Goal: Task Accomplishment & Management: Use online tool/utility

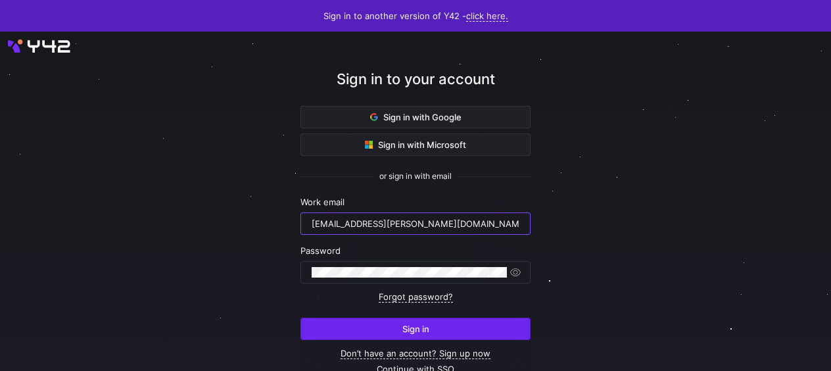
click at [388, 321] on span "submit" at bounding box center [415, 328] width 229 height 21
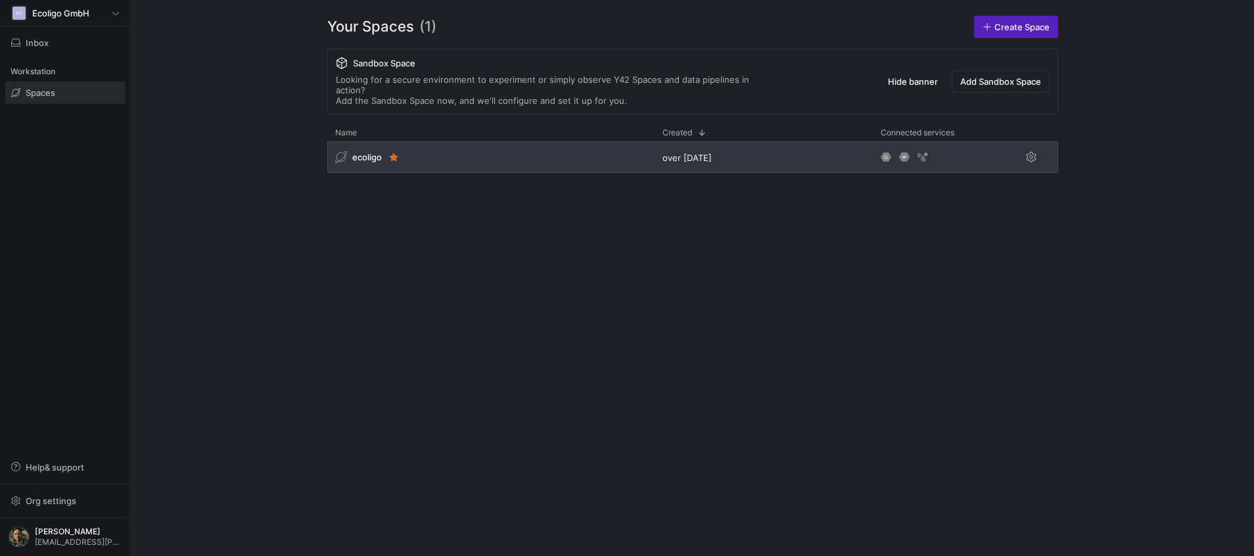
click at [542, 154] on div "ecoligo" at bounding box center [490, 157] width 327 height 32
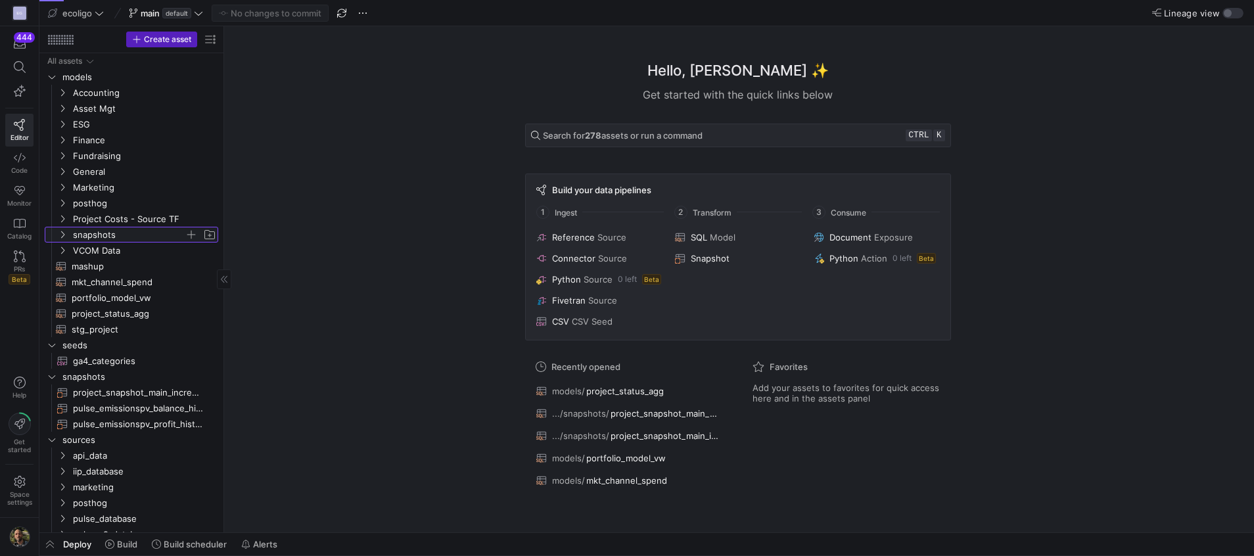
click at [95, 232] on span "snapshots" at bounding box center [129, 234] width 112 height 15
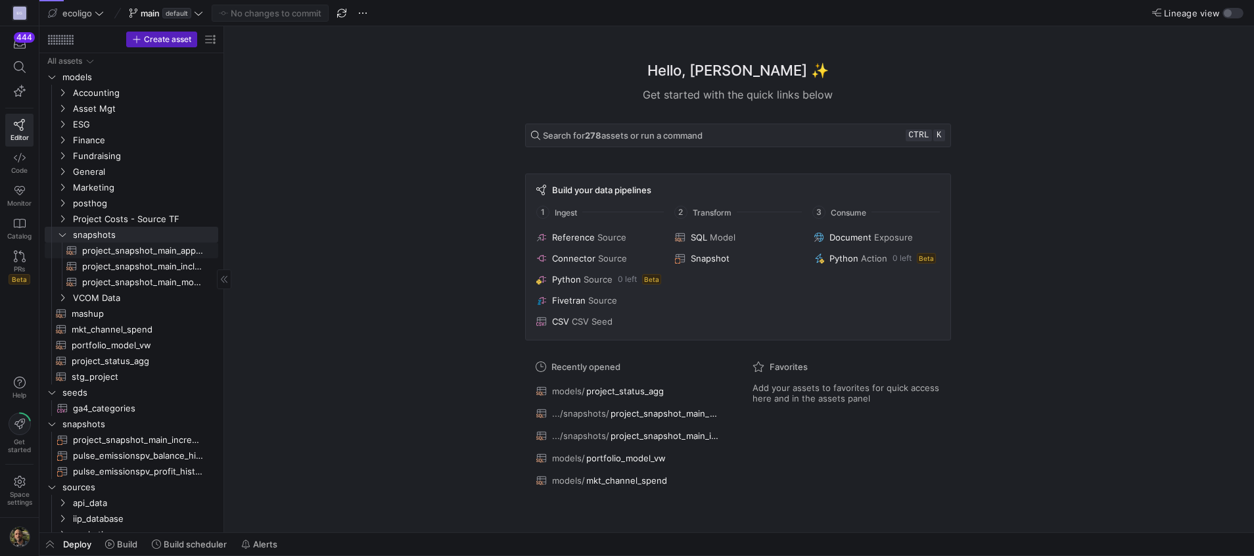
click at [177, 251] on span "project_snapshot_main_append​​​​​​​​​​" at bounding box center [142, 250] width 121 height 15
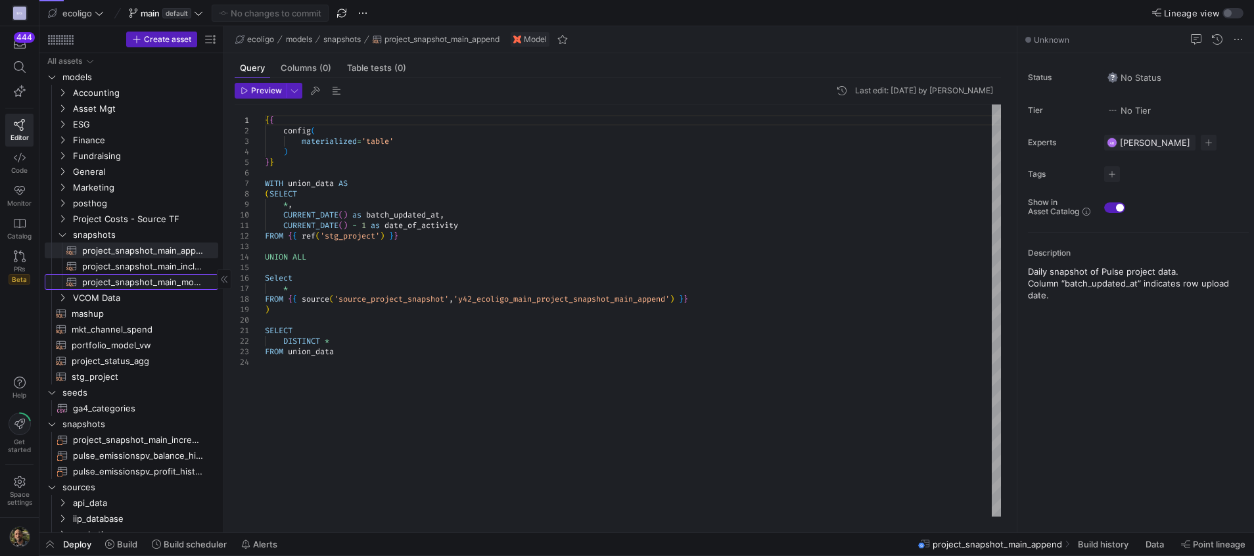
click at [148, 283] on span "project_snapshot_main_monthly_vw​​​​​​​​​​" at bounding box center [142, 282] width 121 height 15
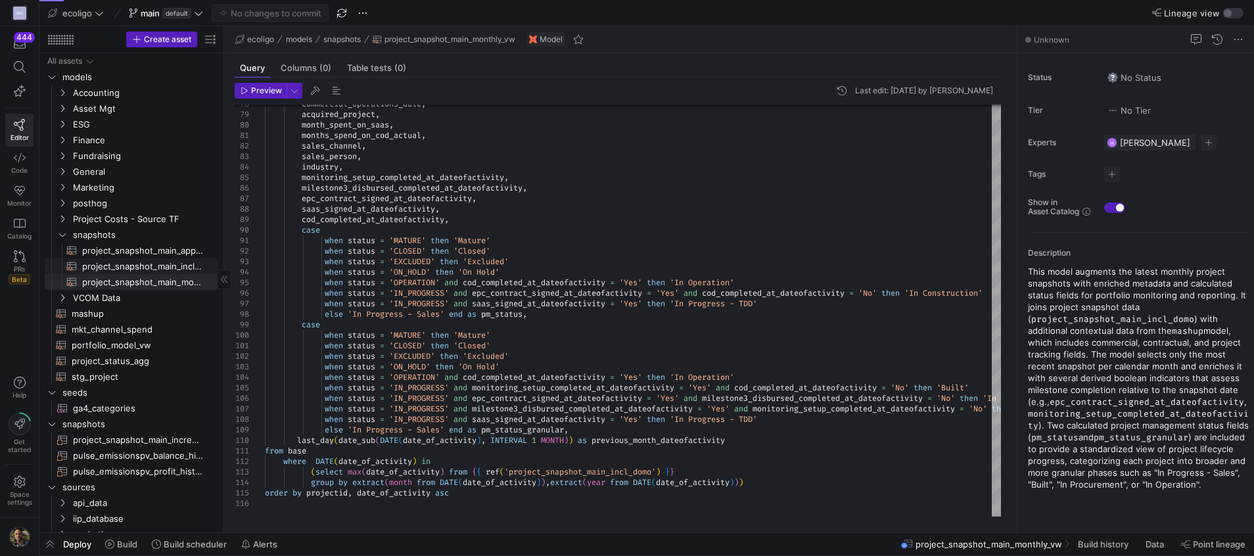
click at [183, 265] on span "project_snapshot_main_incl_domo​​​​​​​​​​" at bounding box center [142, 266] width 121 height 15
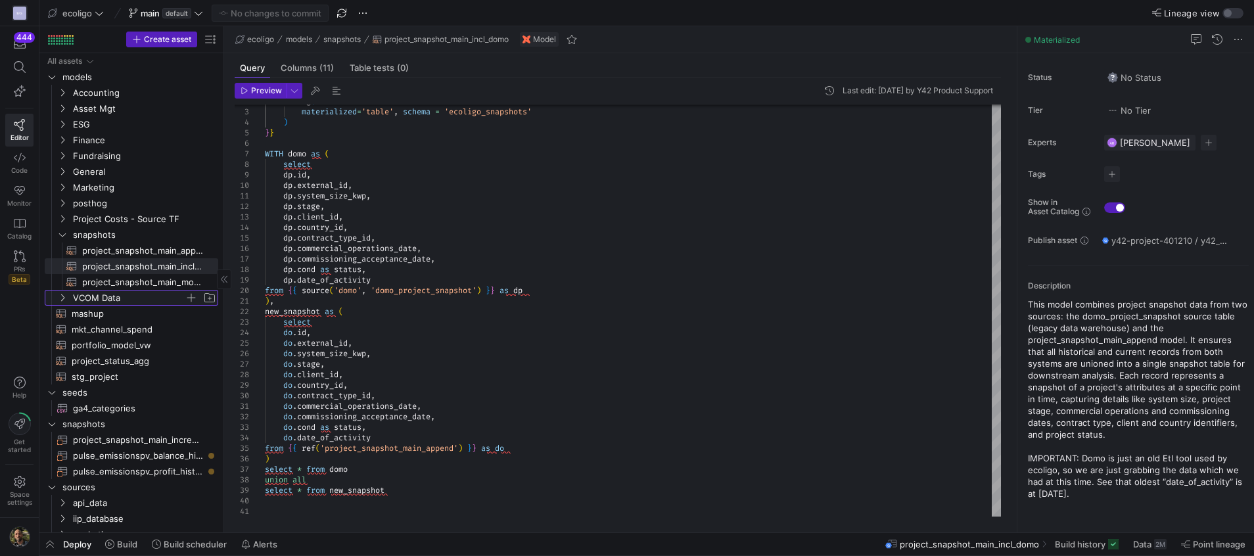
click at [60, 301] on icon "Press SPACE to select this row." at bounding box center [62, 298] width 9 height 8
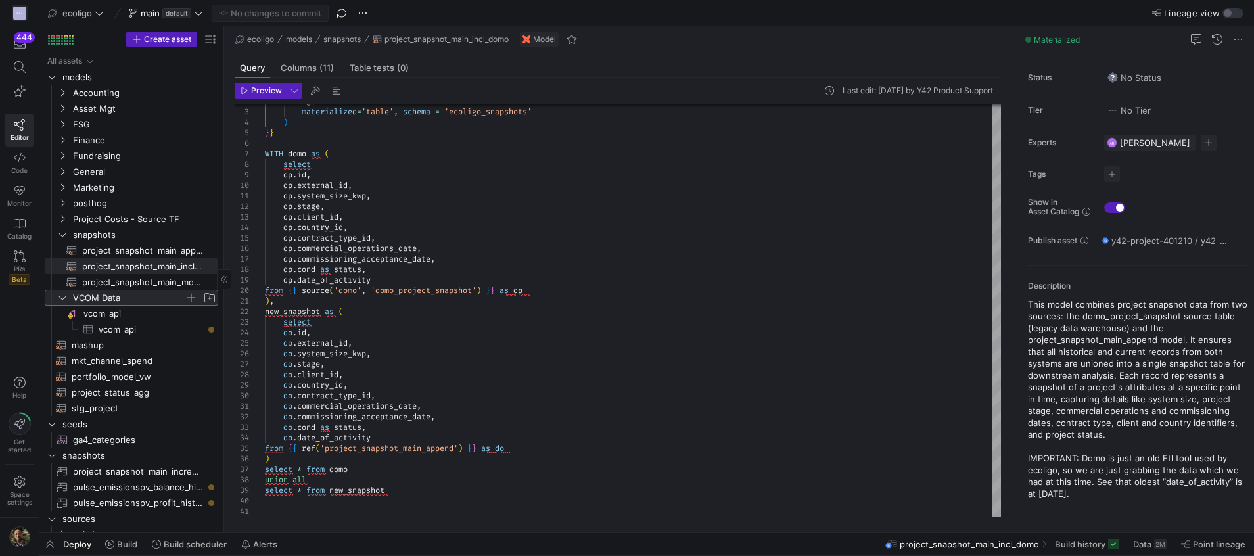
click at [60, 301] on icon at bounding box center [62, 298] width 9 height 8
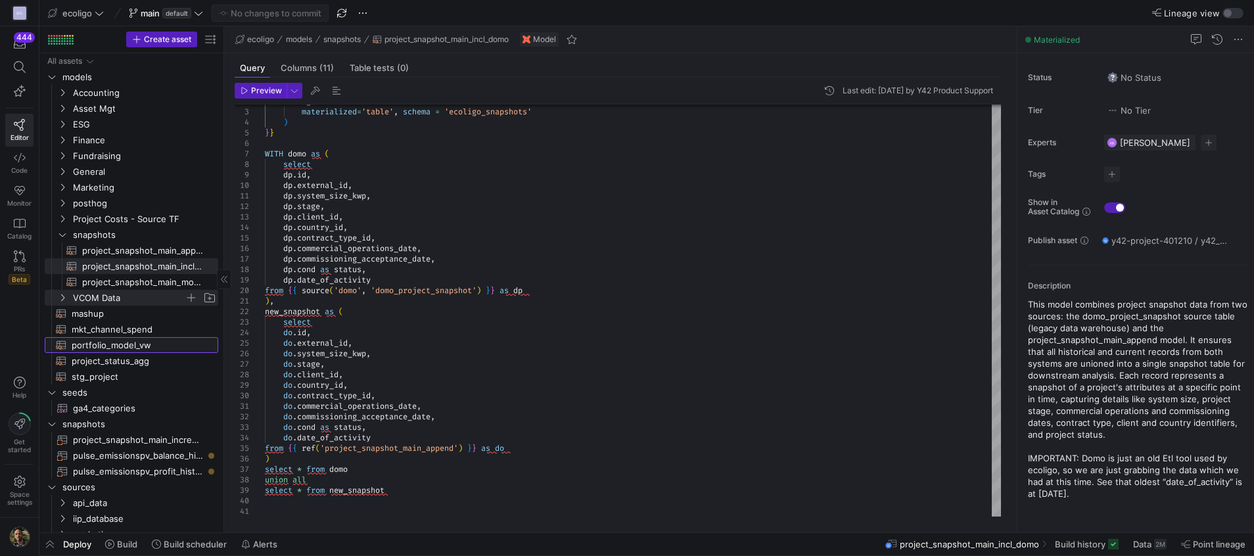
click at [135, 340] on span "portfolio_model_vw​​​​​​​​​​" at bounding box center [137, 345] width 131 height 15
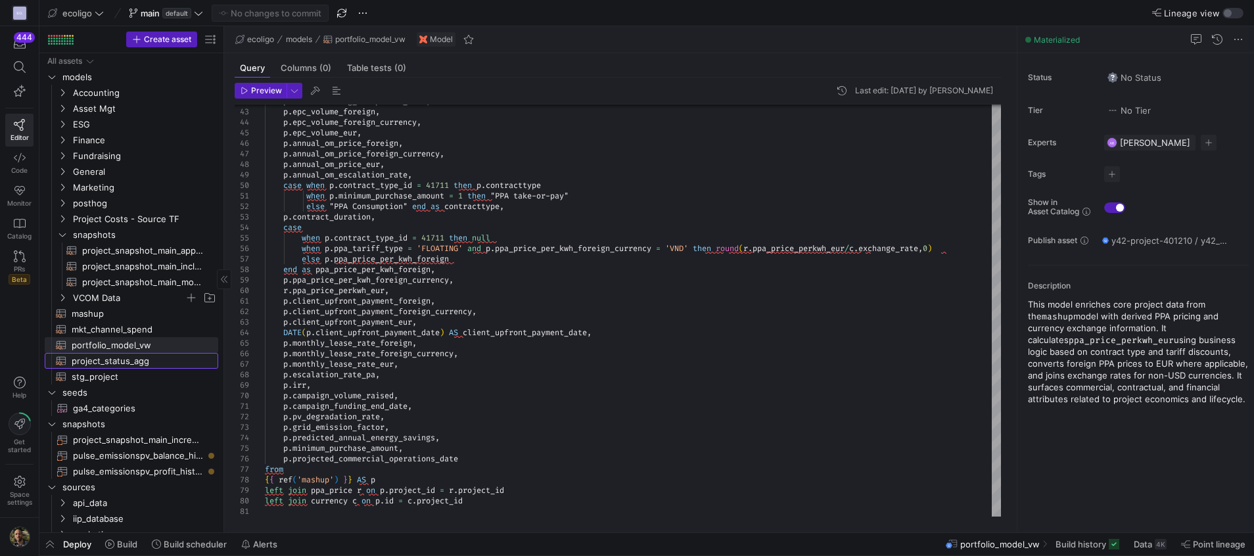
click at [111, 365] on span "project_status_agg​​​​​​​​​​" at bounding box center [137, 361] width 131 height 15
type textarea "{{ config( materialized='view', schema = 'schema_general' ) }} select last_day(…"
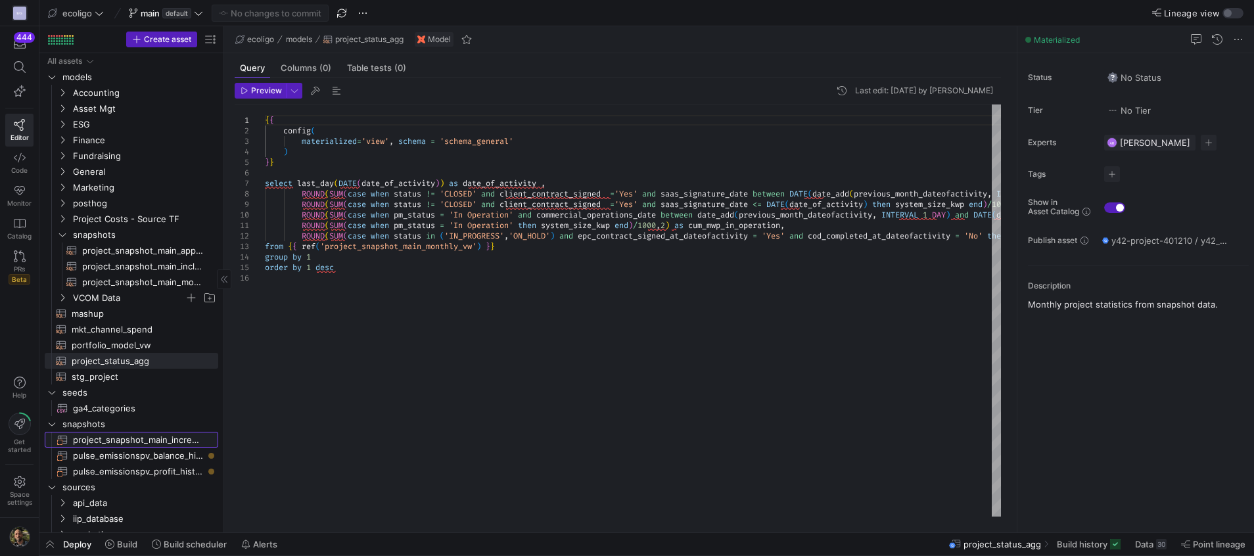
click at [170, 440] on span "project_snapshot_main_incremental​​​​​​​" at bounding box center [138, 439] width 130 height 15
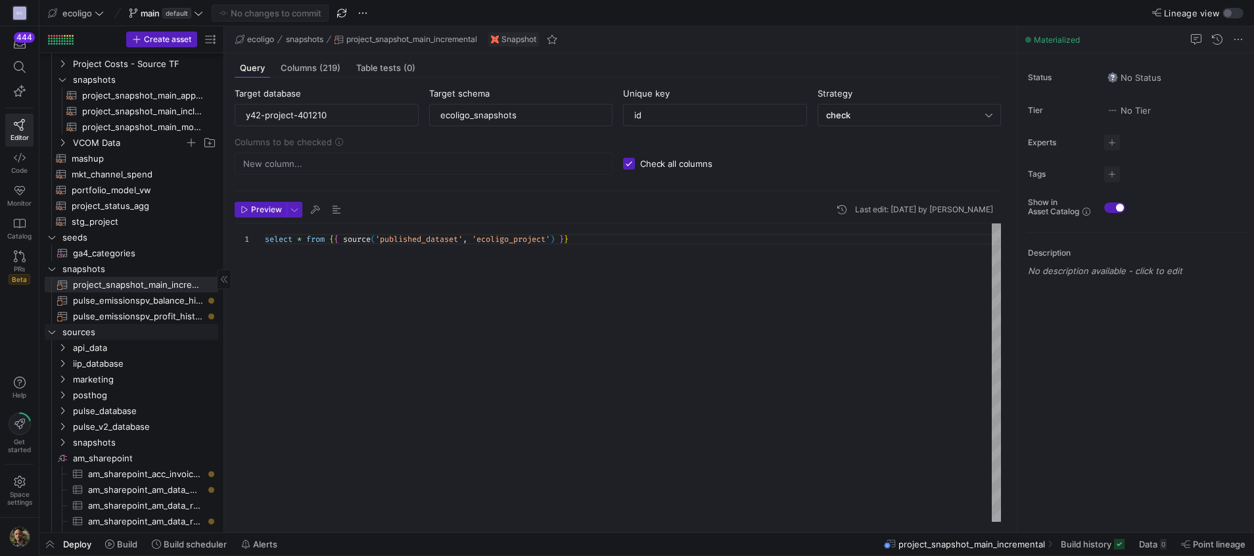
scroll to position [160, 0]
click at [95, 435] on span "snapshots" at bounding box center [129, 438] width 112 height 15
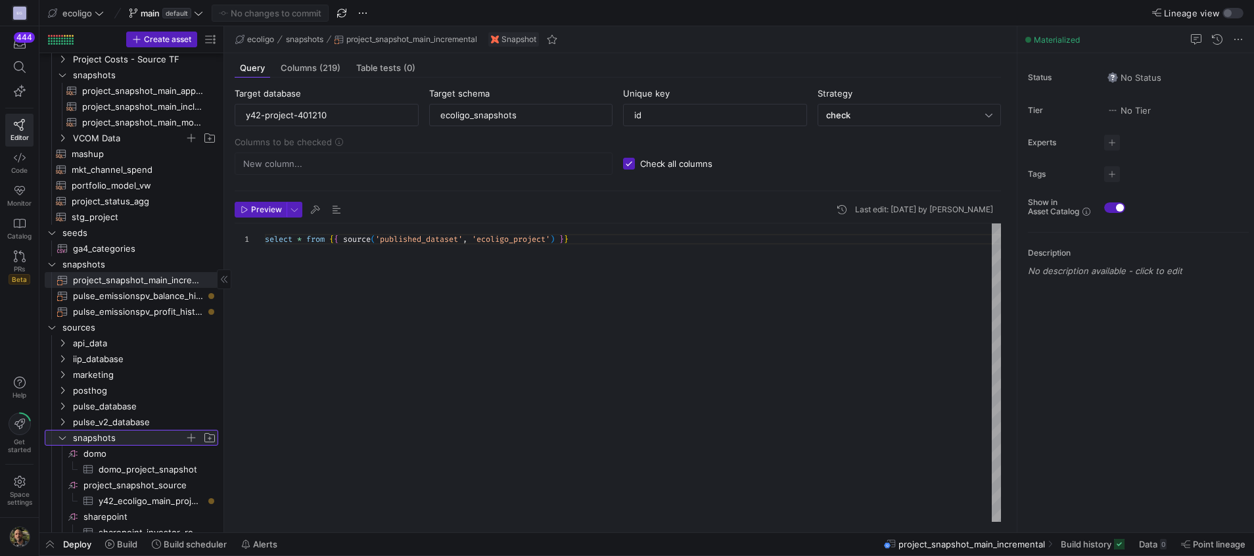
click at [95, 435] on span "snapshots" at bounding box center [129, 438] width 112 height 15
click at [103, 218] on span "stg_project​​​​​​​​​​" at bounding box center [137, 217] width 131 height 15
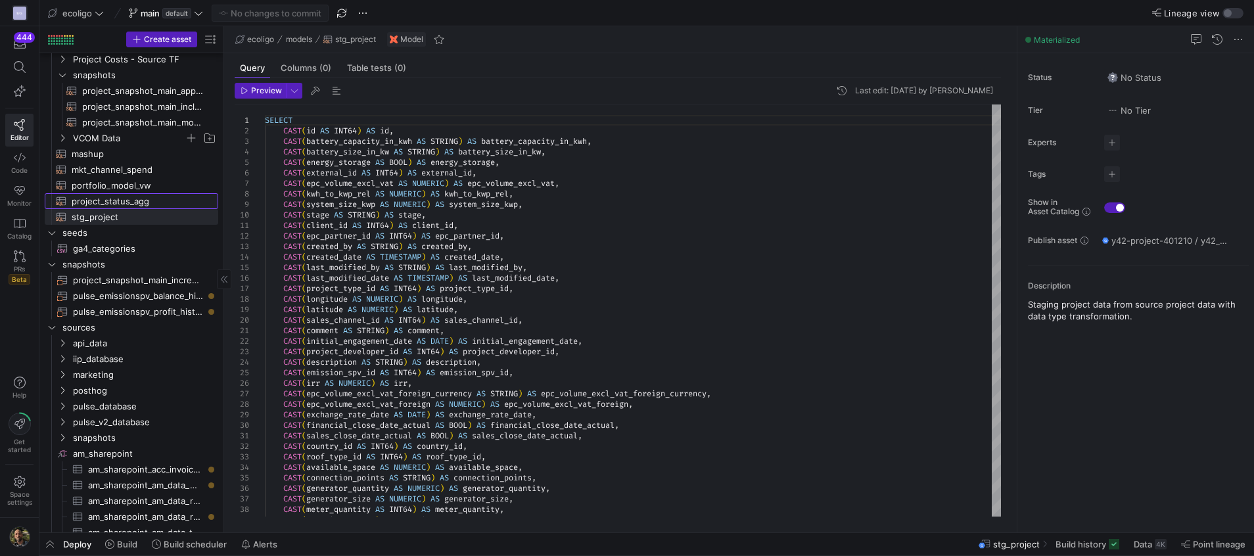
click at [112, 198] on span "project_status_agg​​​​​​​​​​" at bounding box center [137, 201] width 131 height 15
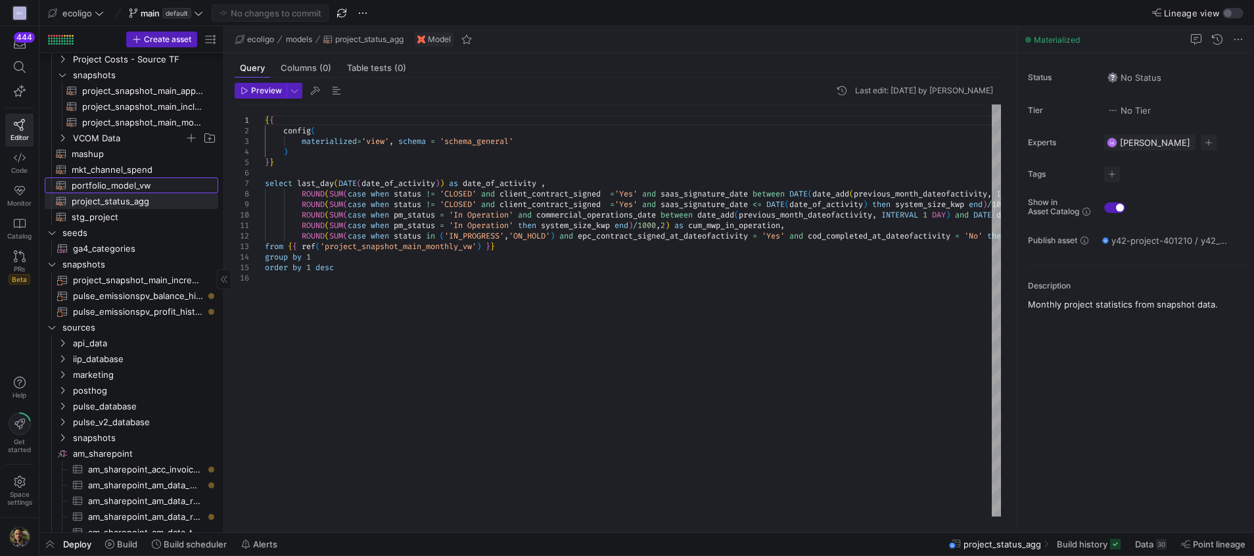
click at [115, 184] on span "portfolio_model_vw​​​​​​​​​​" at bounding box center [137, 185] width 131 height 15
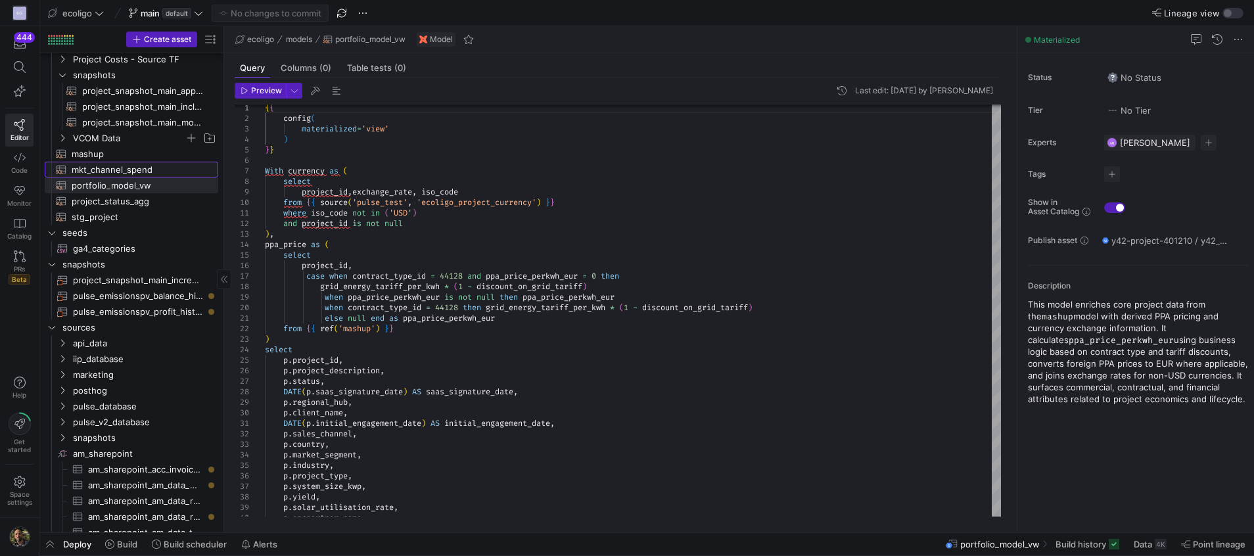
click at [122, 165] on span "mkt_channel_spend​​​​​​​​​​" at bounding box center [137, 169] width 131 height 15
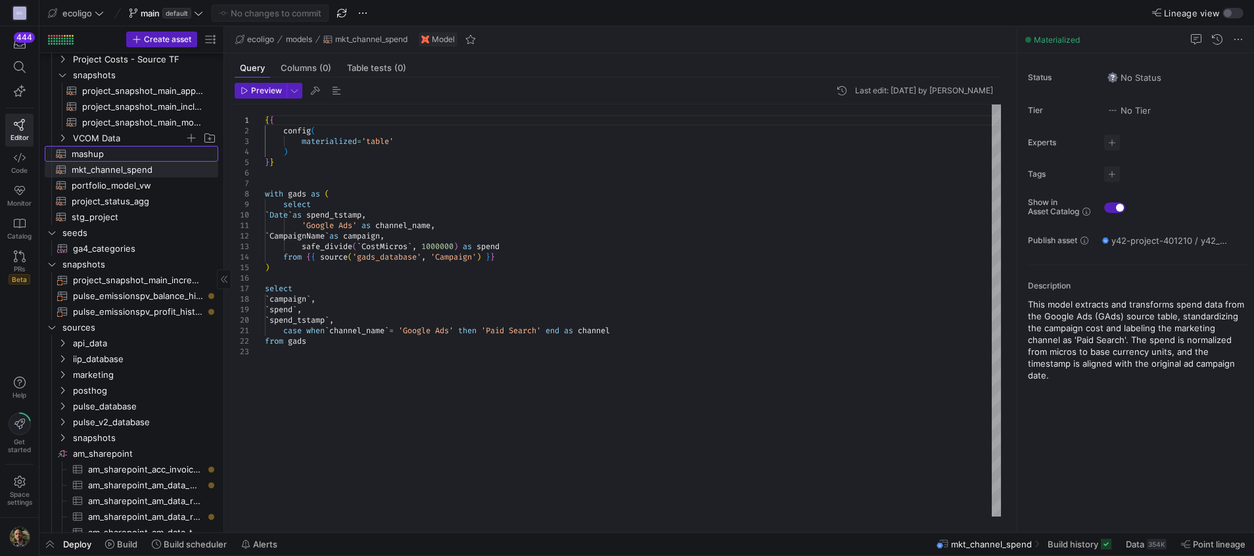
click at [103, 156] on span "mashup​​​​​​​​​​" at bounding box center [137, 154] width 131 height 15
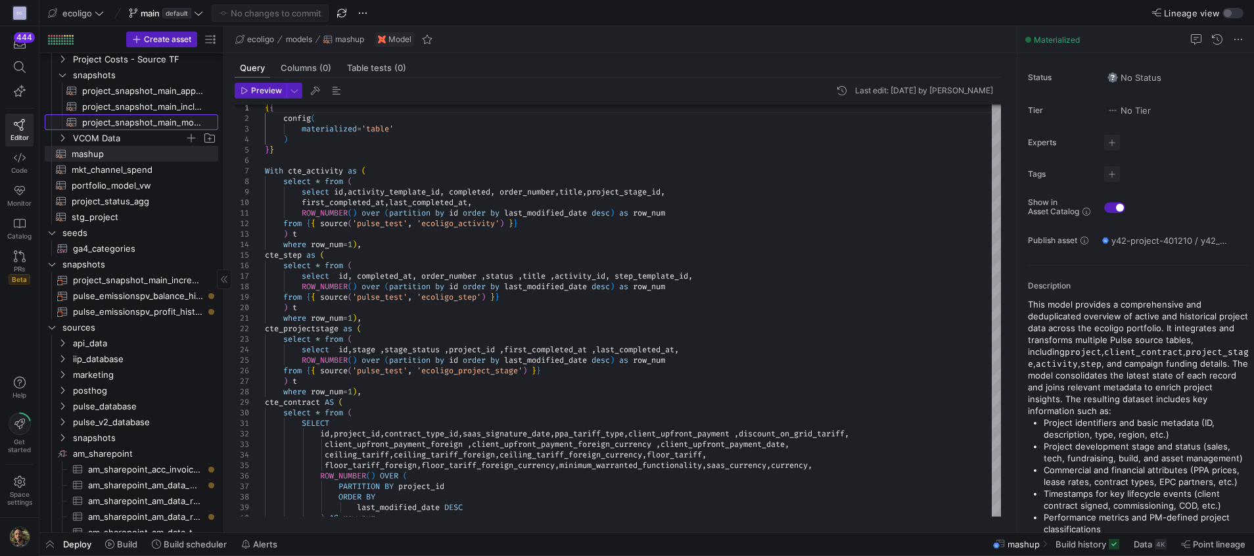
click at [137, 118] on span "project_snapshot_main_monthly_vw​​​​​​​​​​" at bounding box center [142, 122] width 121 height 15
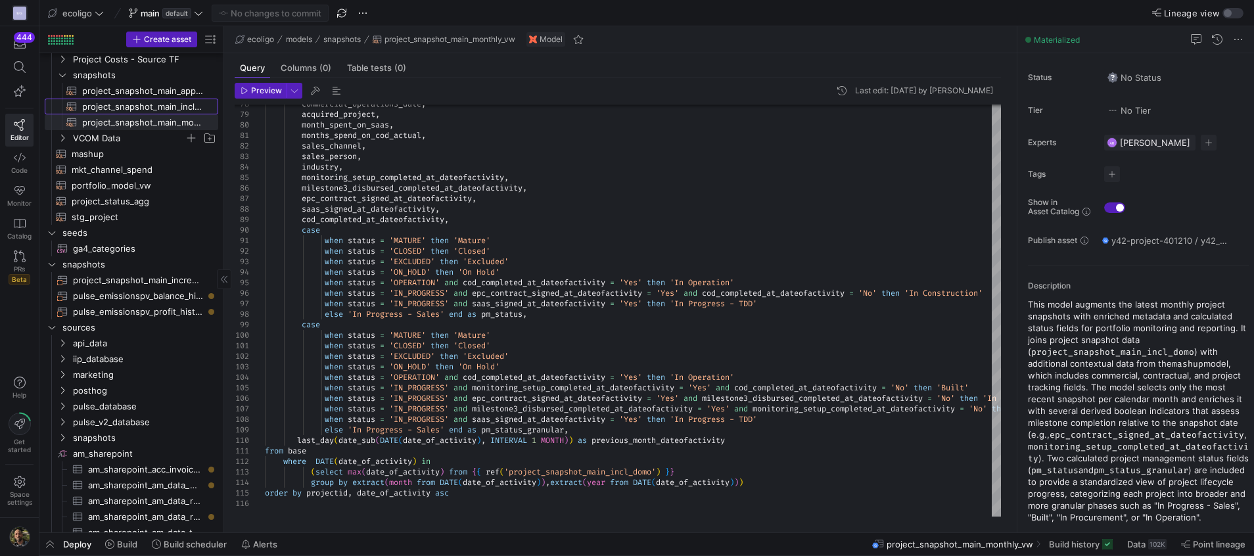
click at [143, 106] on span "project_snapshot_main_incl_domo​​​​​​​​​​" at bounding box center [142, 106] width 121 height 15
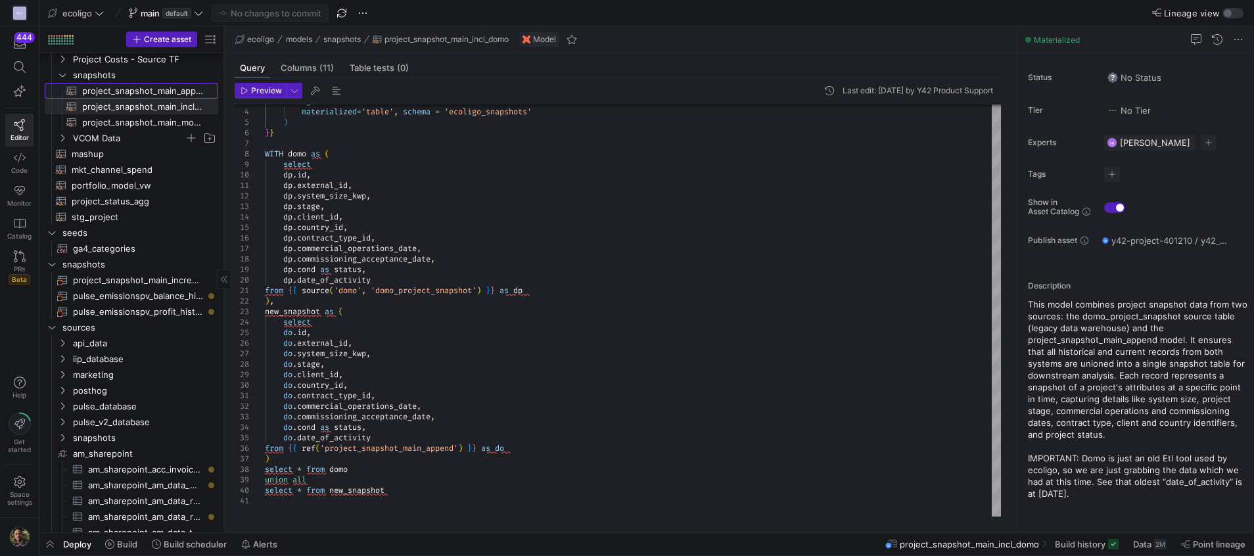
click at [131, 95] on span "project_snapshot_main_append​​​​​​​​​​" at bounding box center [142, 90] width 121 height 15
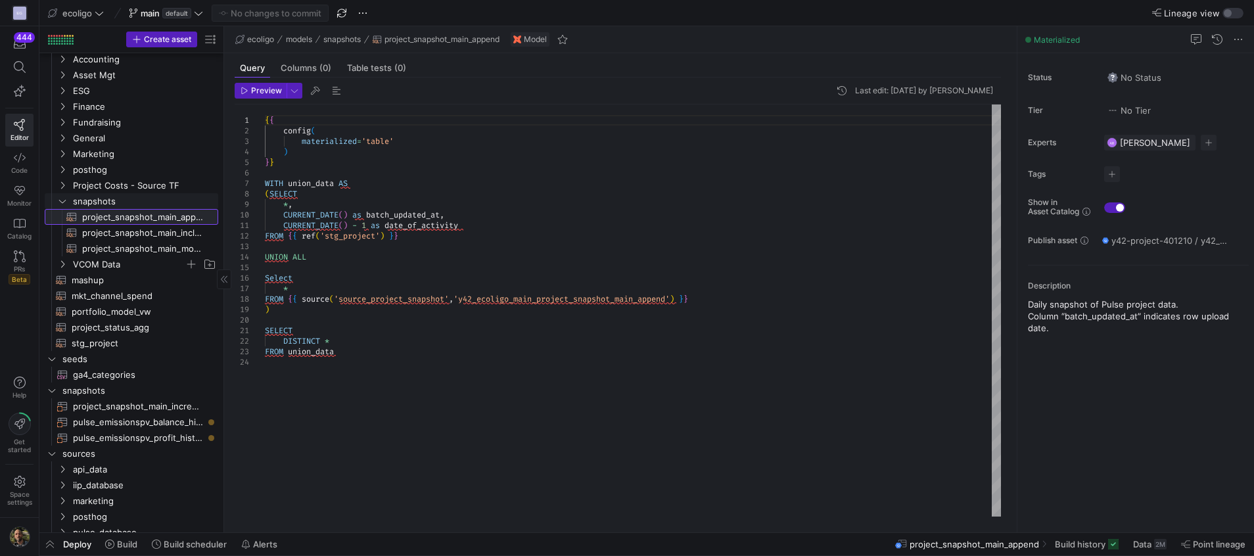
scroll to position [34, 0]
click at [92, 157] on span "Marketing" at bounding box center [129, 154] width 112 height 15
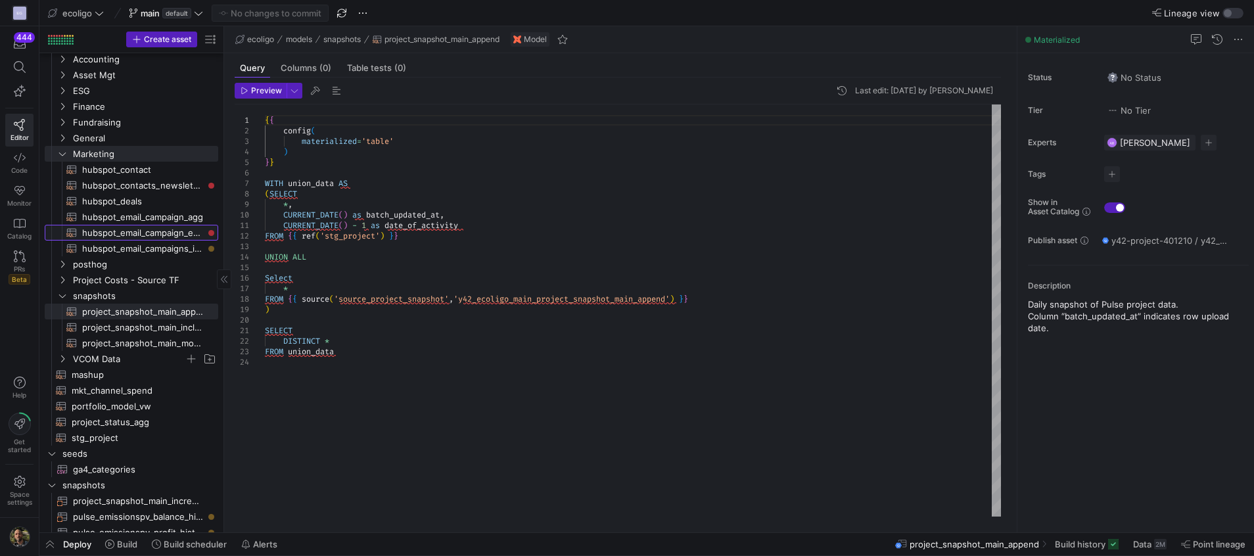
click at [138, 233] on span "hubspot_email_campaign_events​​​​​​​​​​" at bounding box center [142, 232] width 121 height 15
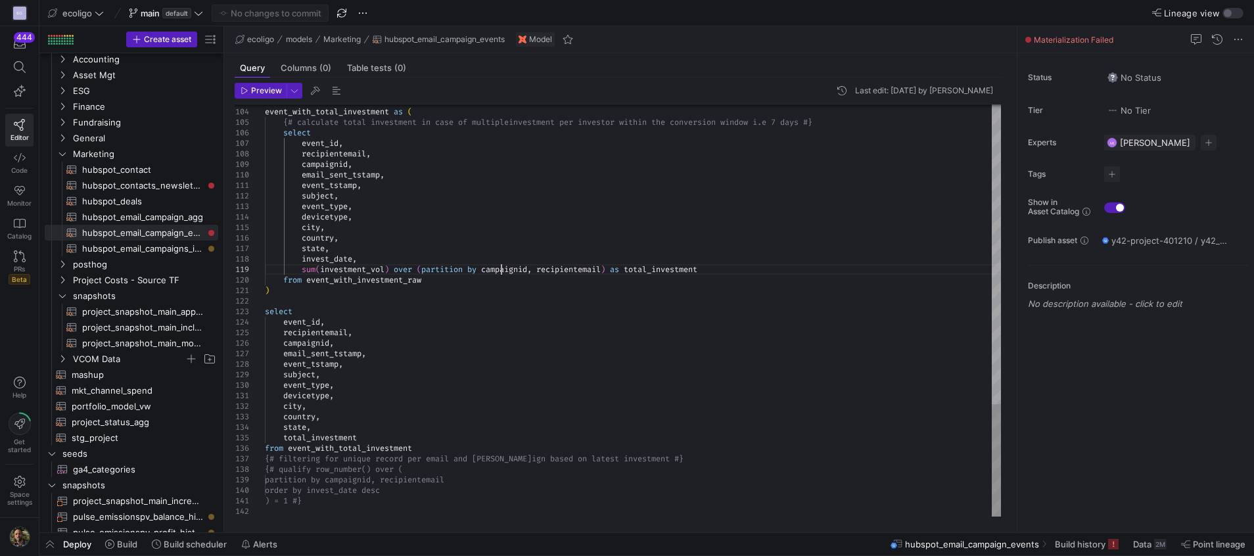
click at [49, 538] on span "button" at bounding box center [49, 544] width 21 height 22
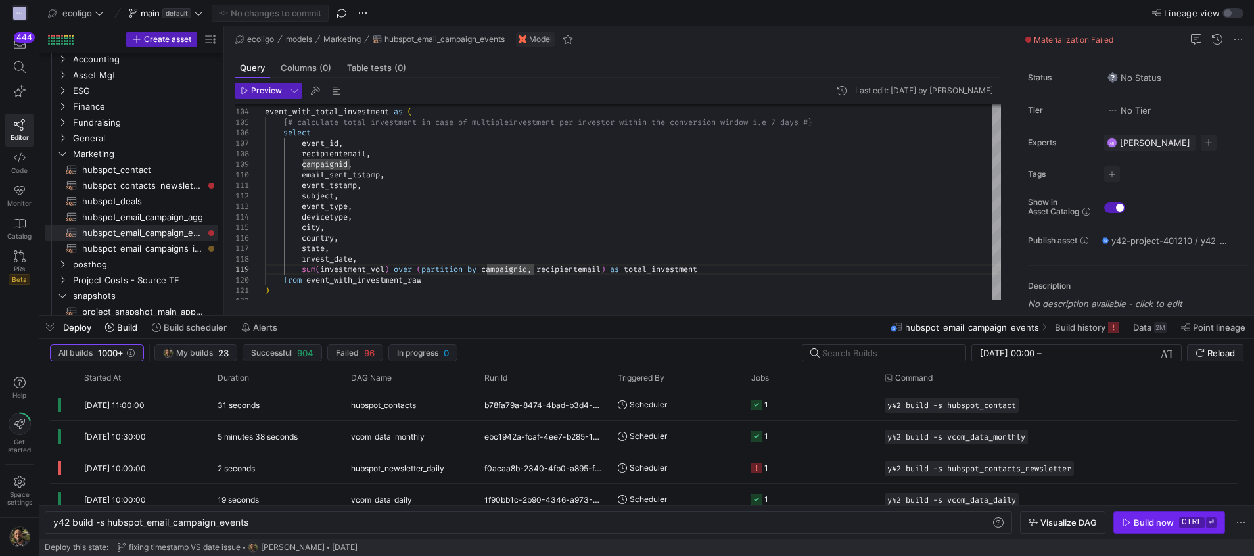
click at [1153, 526] on div "Build now" at bounding box center [1154, 522] width 40 height 11
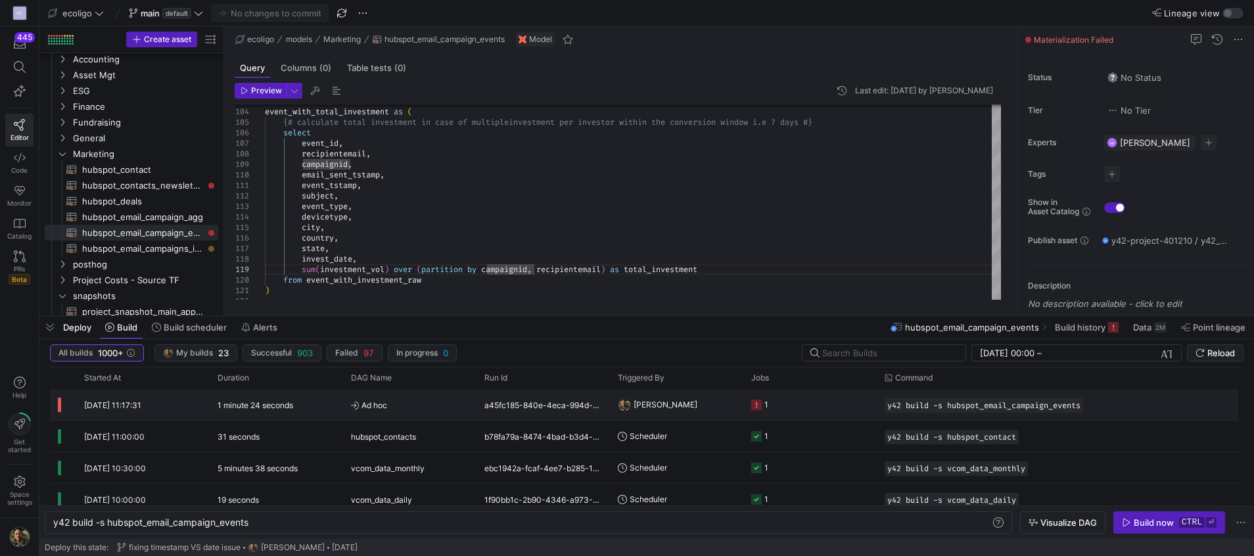
click at [845, 402] on y42-job-status-cell-renderer "1" at bounding box center [810, 405] width 118 height 30
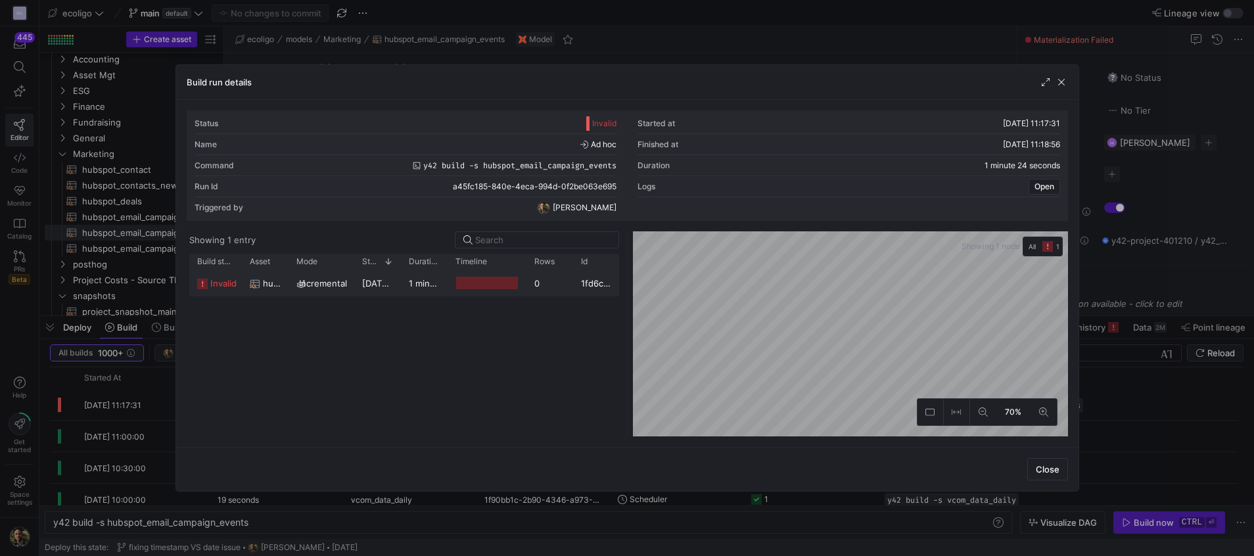
click at [466, 281] on div at bounding box center [487, 283] width 62 height 12
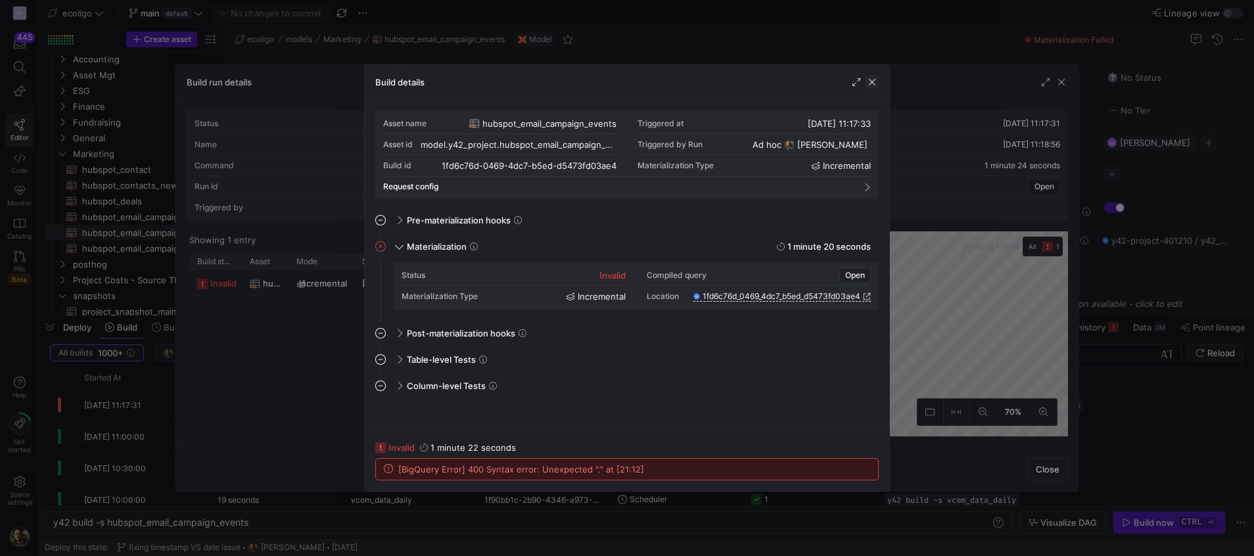
click at [870, 78] on span "button" at bounding box center [872, 82] width 13 height 13
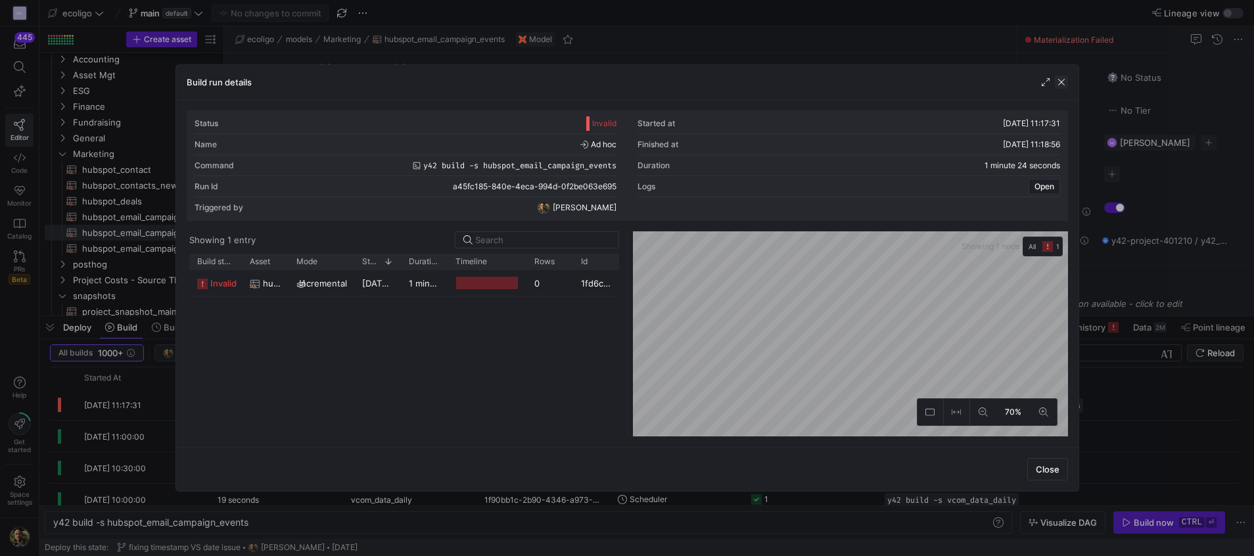
click at [1060, 81] on span "button" at bounding box center [1061, 82] width 13 height 13
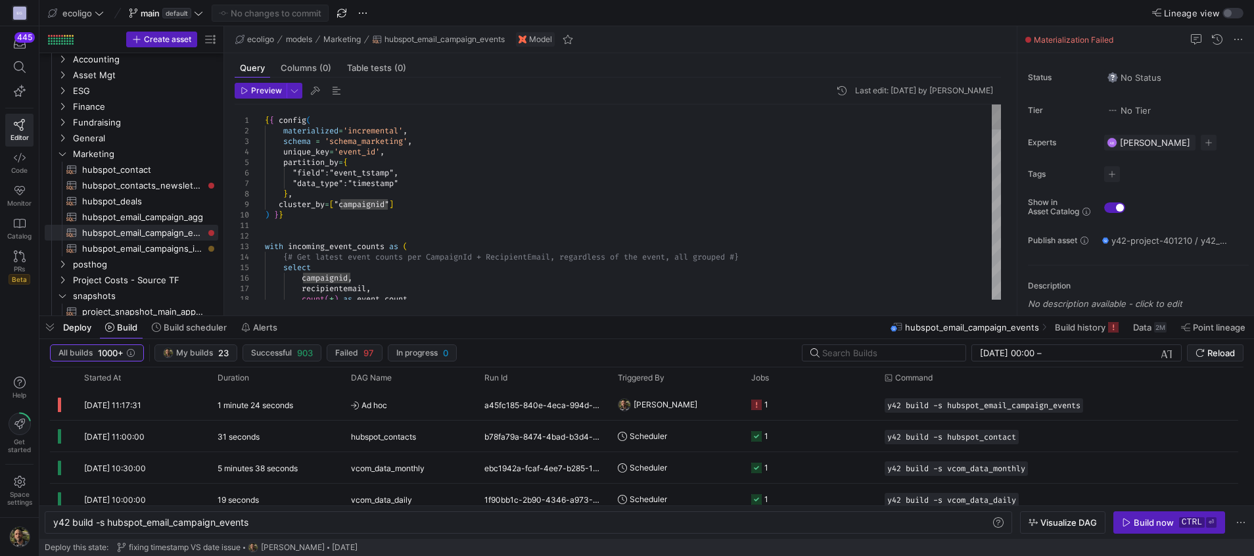
scroll to position [0, 151]
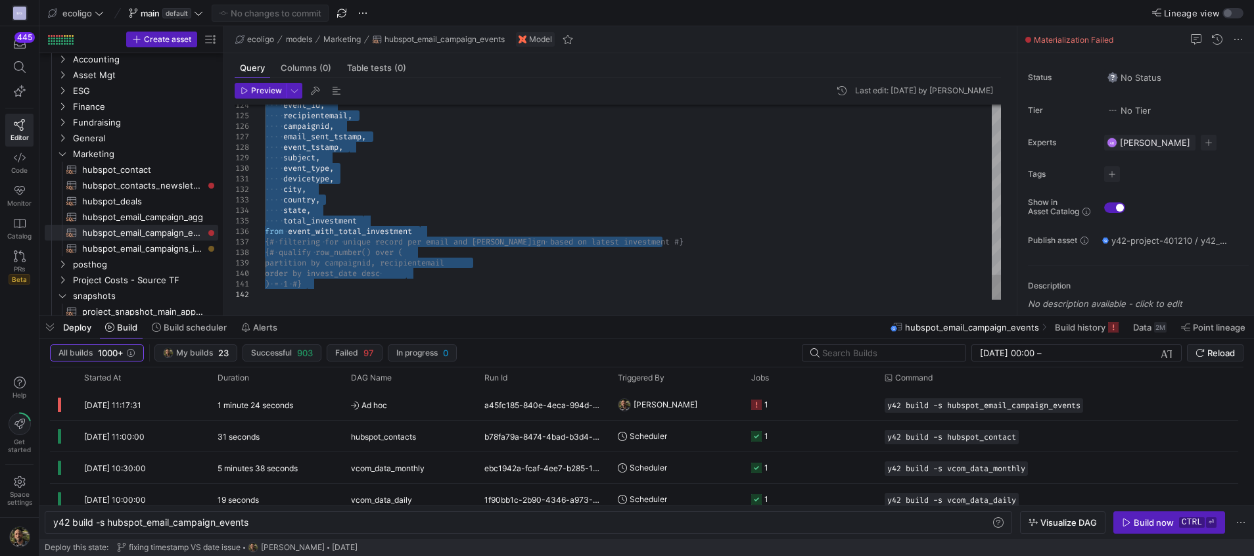
drag, startPoint x: 265, startPoint y: 121, endPoint x: 559, endPoint y: 494, distance: 475.1
type textarea "devicetype, city, country, state, total_investment from event_with_total_invest…"
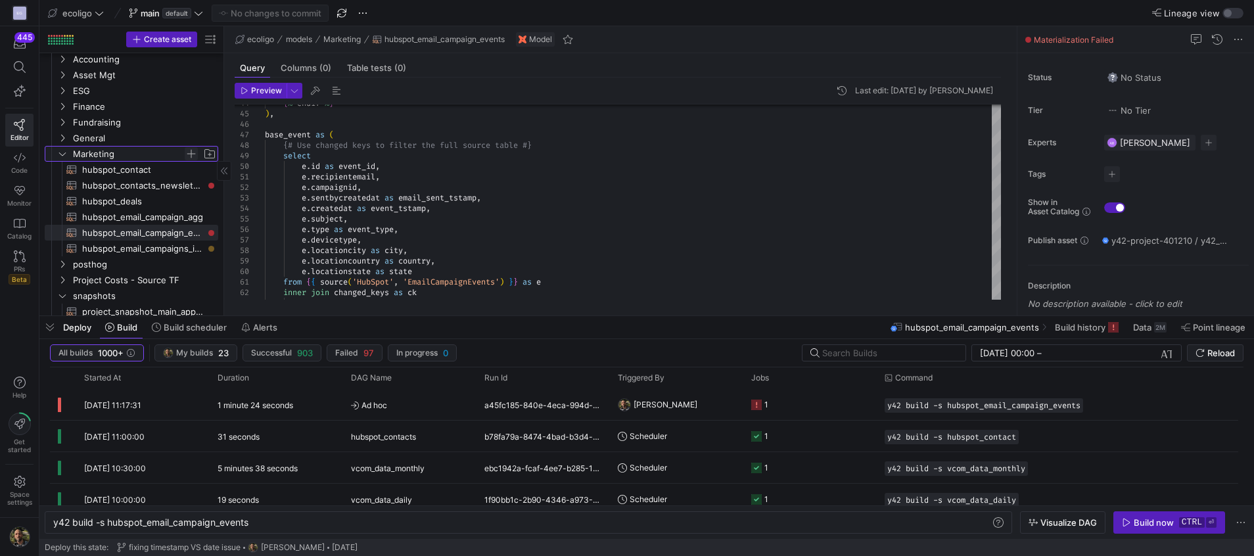
click at [191, 152] on span "Press SPACE to select this row." at bounding box center [191, 153] width 13 height 13
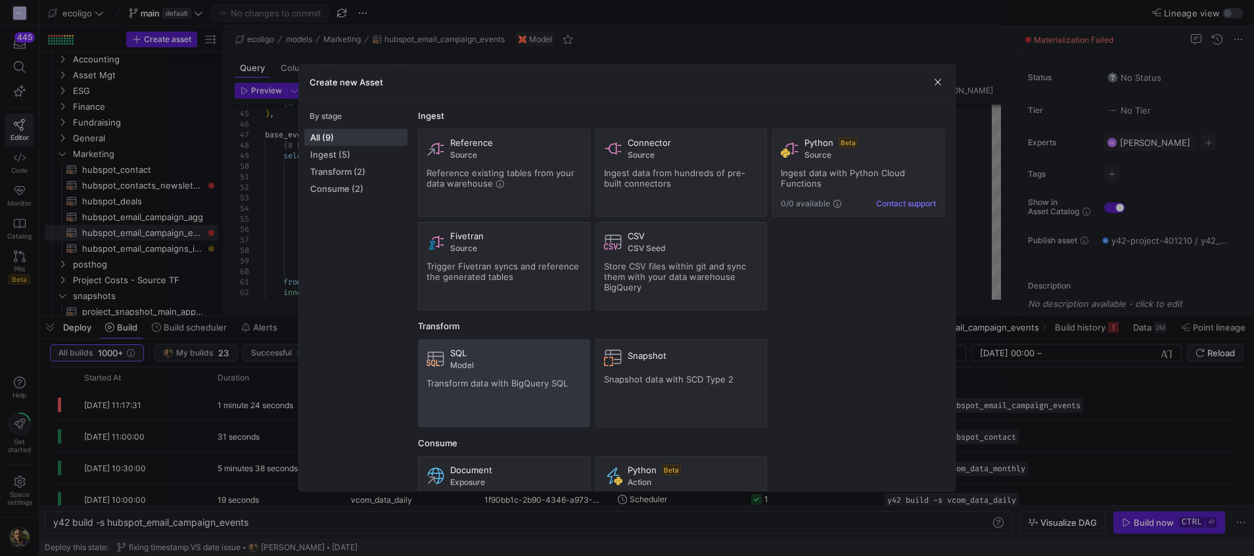
click at [490, 370] on div "SQL Model Transform data with BigQuery SQL" at bounding box center [504, 383] width 155 height 71
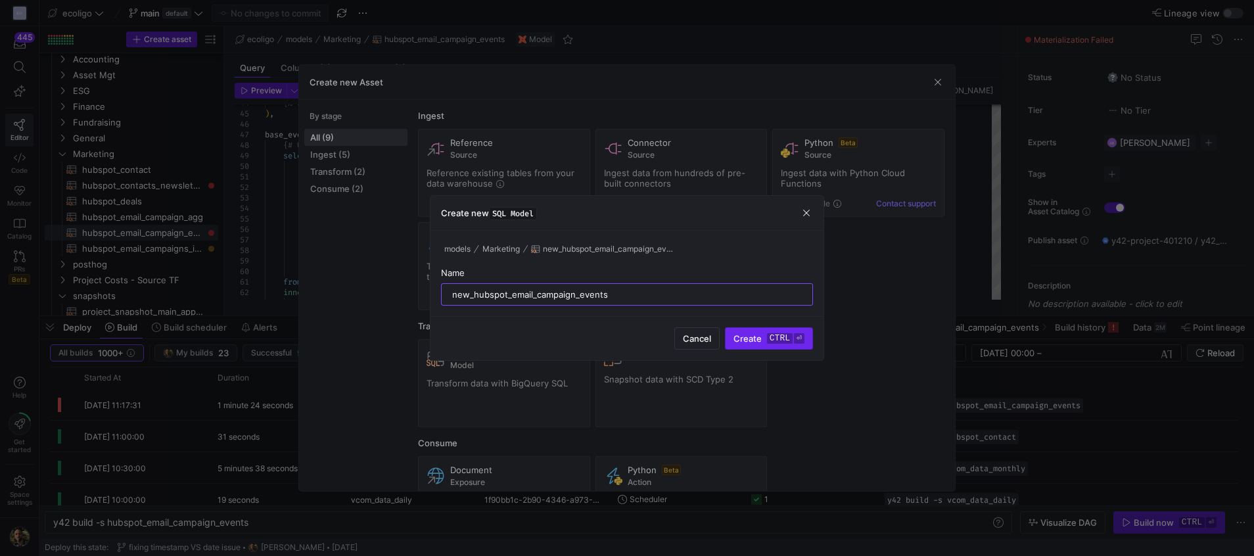
type input "new_hubspot_email_campaign_events"
click at [756, 342] on span "Create ctrl ⏎" at bounding box center [769, 338] width 71 height 11
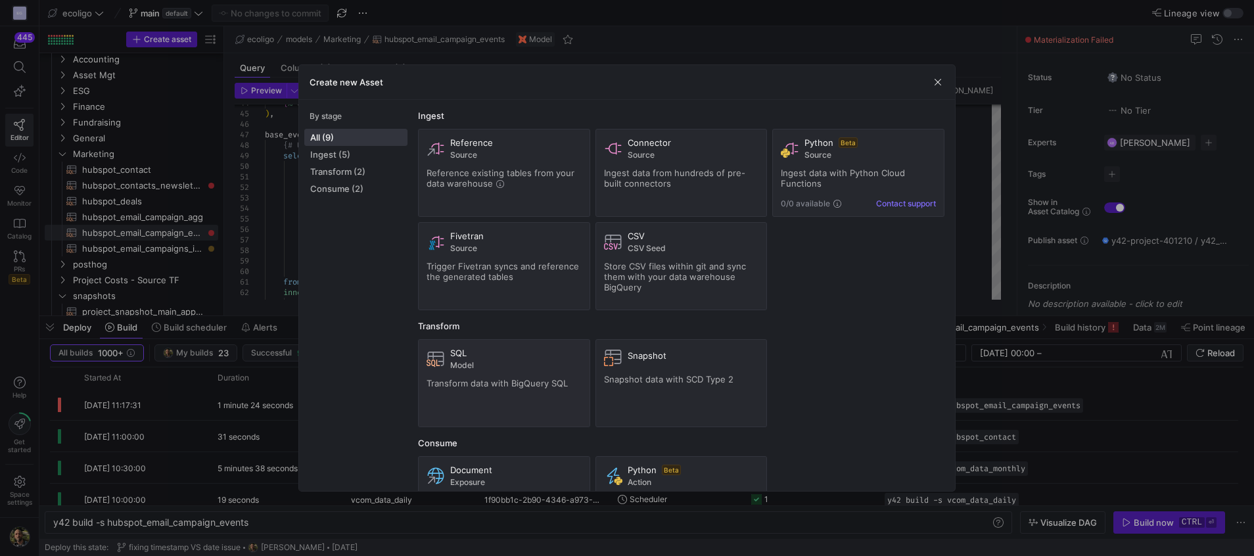
type textarea "y42 build -s new_hubspot_email_campaign_events"
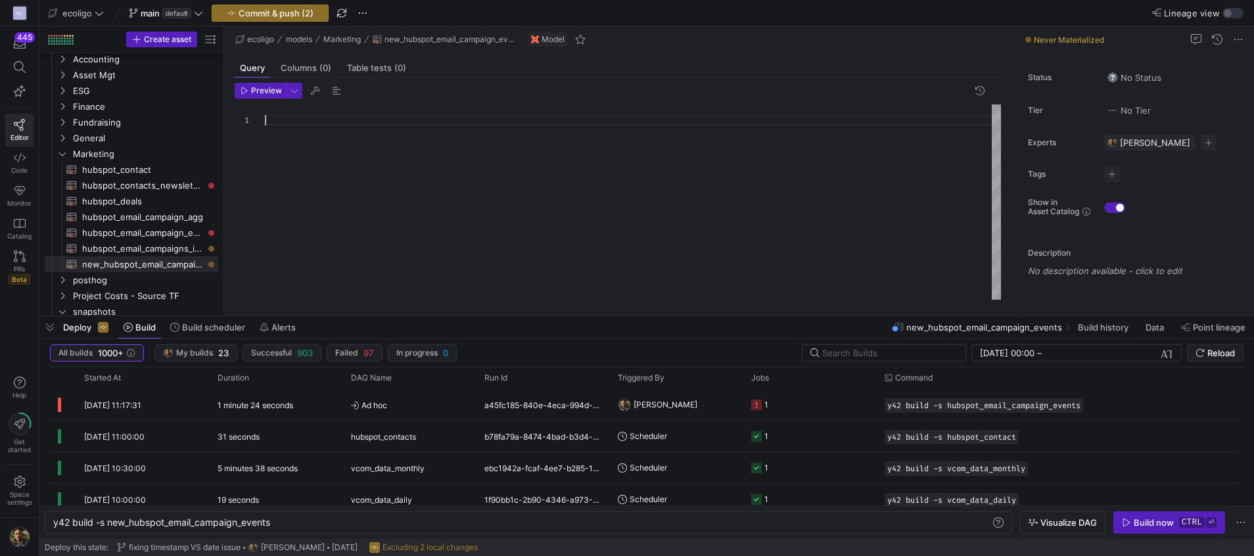
click at [287, 124] on div at bounding box center [633, 202] width 736 height 195
type textarea "city, country, state, total_investment FROM event_with_total_investment"
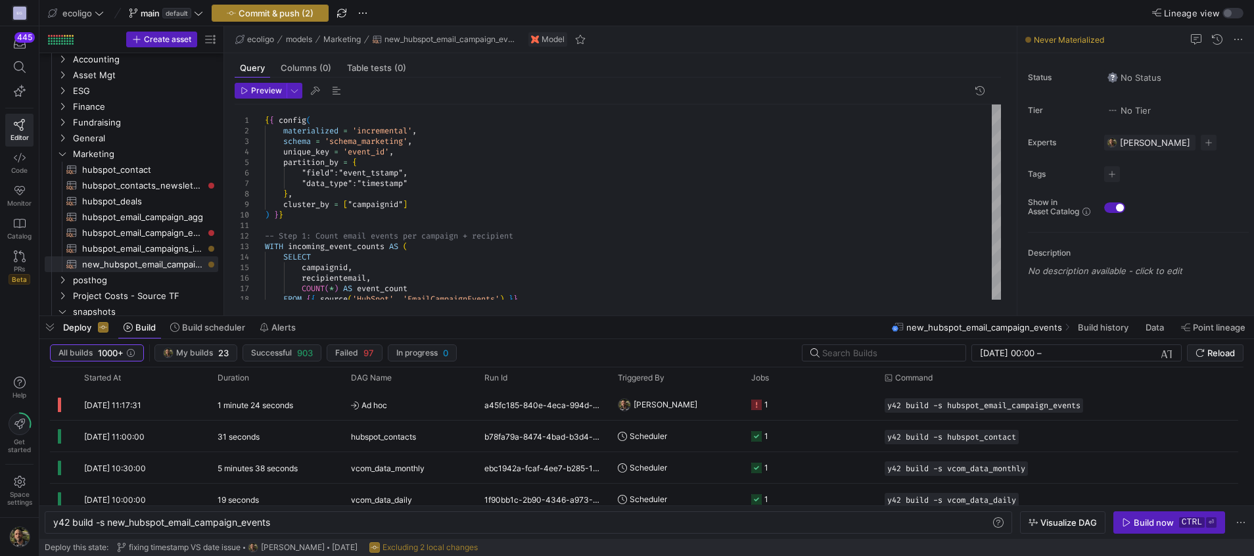
click at [239, 11] on span "Commit & push (2)" at bounding box center [276, 13] width 75 height 11
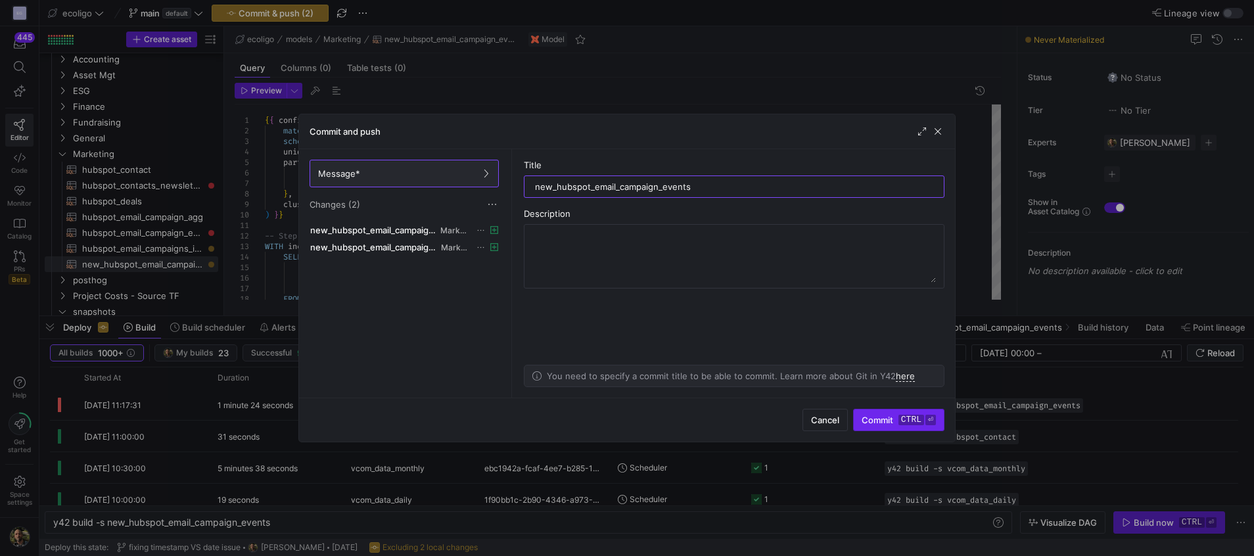
type input "new_hubspot_email_campaign_events"
click at [872, 423] on span "Commit ctrl ⏎" at bounding box center [899, 420] width 74 height 11
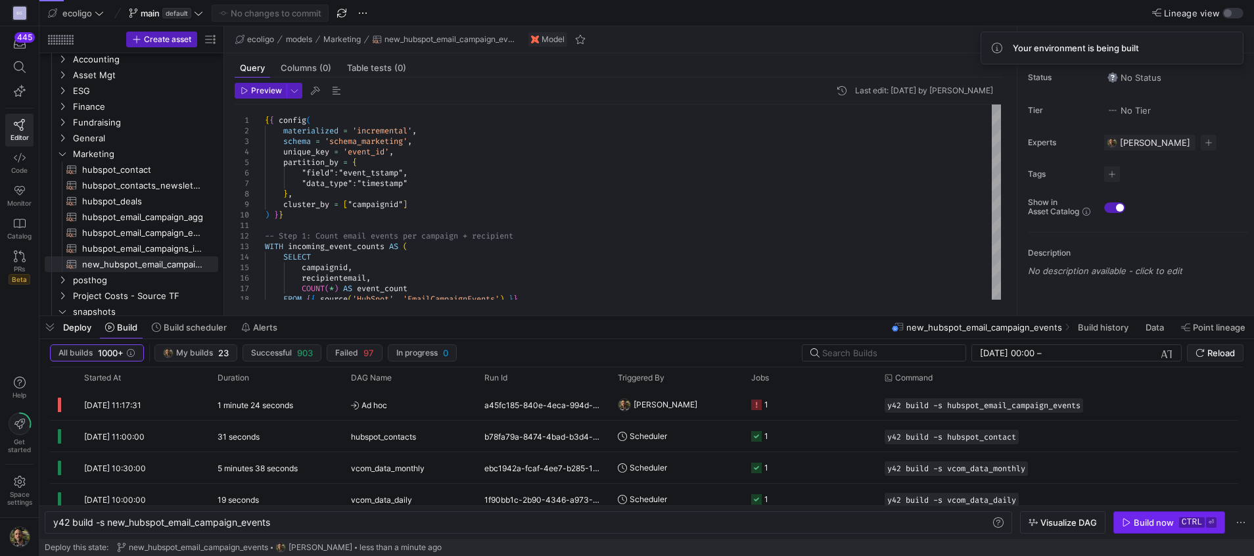
click at [1153, 527] on div "Build now" at bounding box center [1154, 522] width 40 height 11
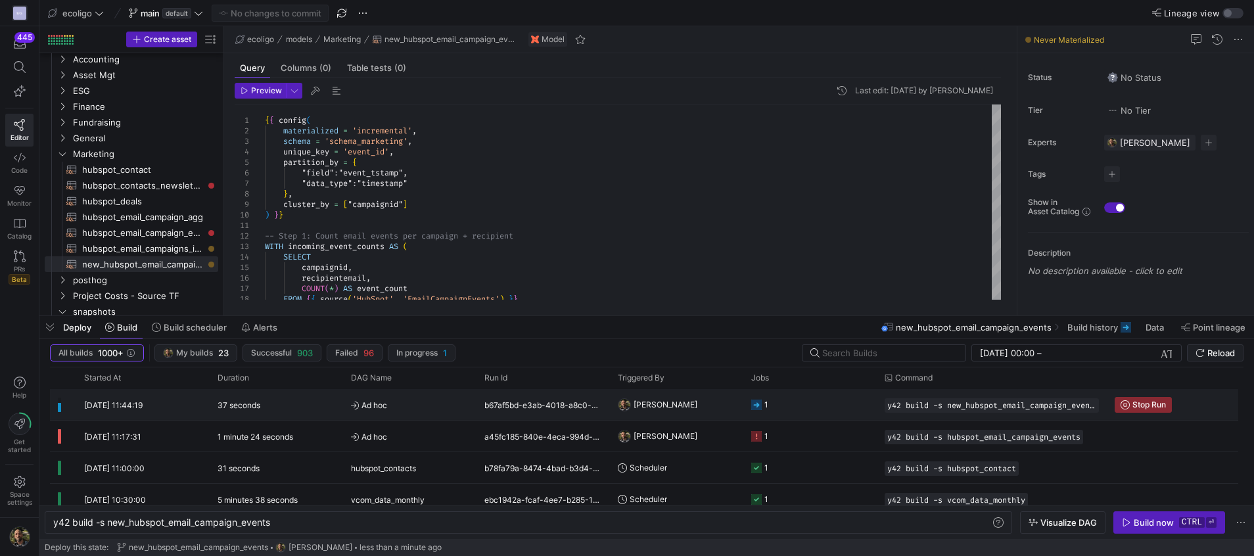
click at [714, 407] on y42-orchestration-triggered-by "[PERSON_NAME]" at bounding box center [677, 405] width 118 height 30
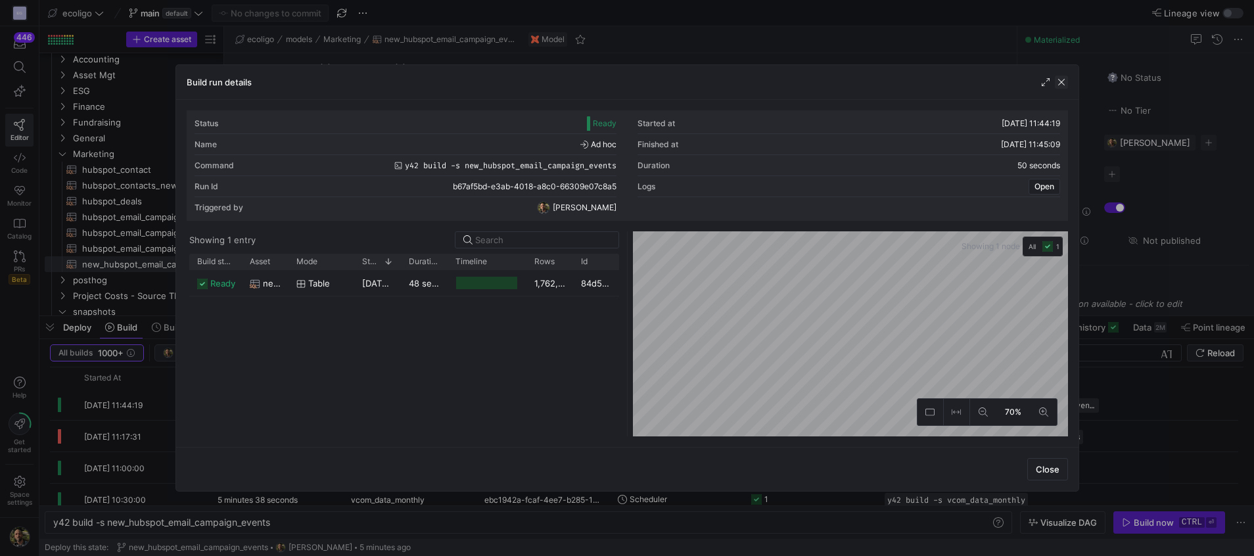
click at [1059, 86] on span "button" at bounding box center [1061, 82] width 13 height 13
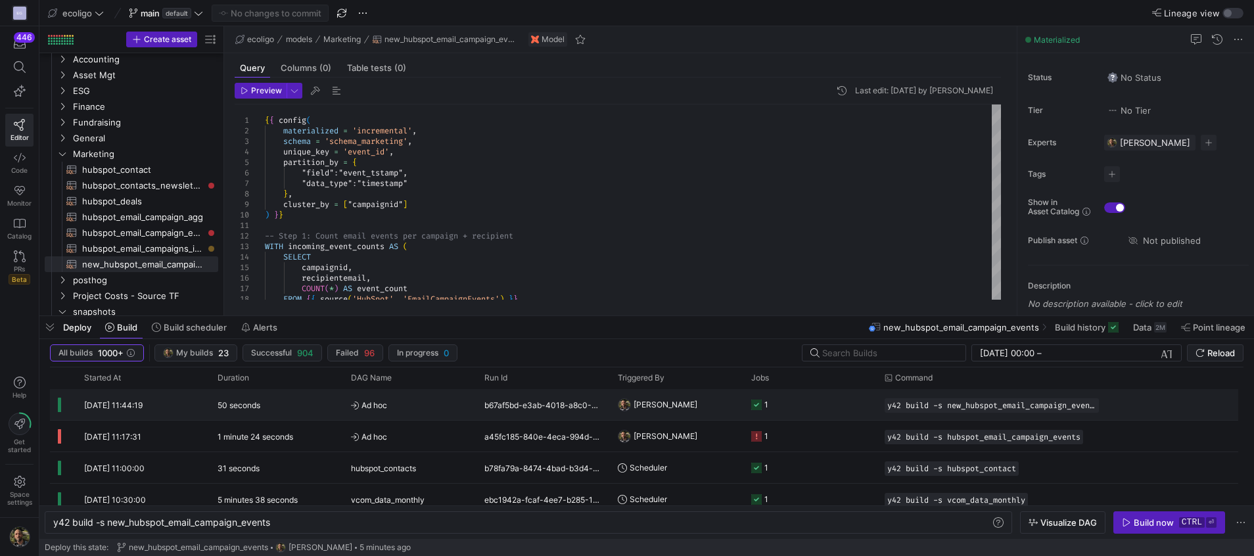
click at [473, 402] on div "Ad hoc" at bounding box center [409, 404] width 133 height 31
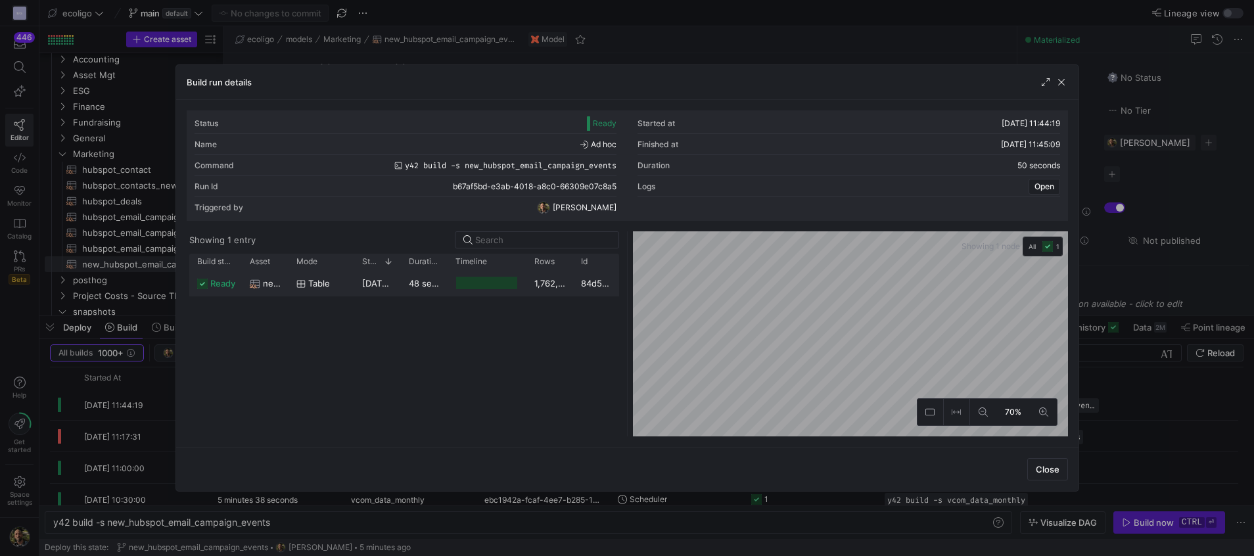
click at [373, 282] on span "[DATE] 11:44:20" at bounding box center [394, 283] width 65 height 11
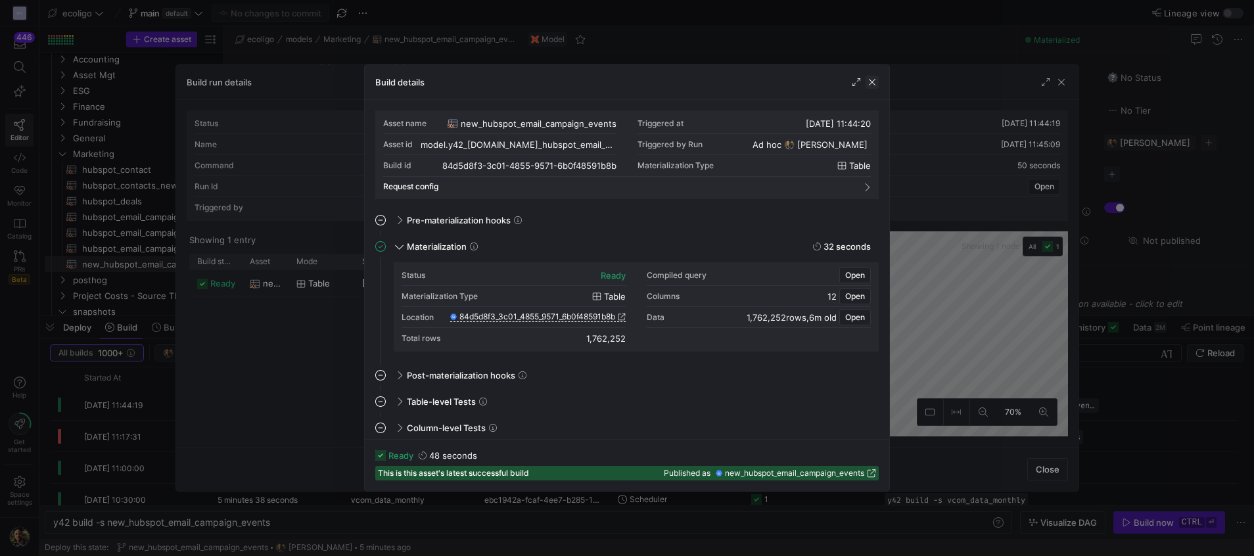
click at [874, 80] on span "button" at bounding box center [872, 82] width 13 height 13
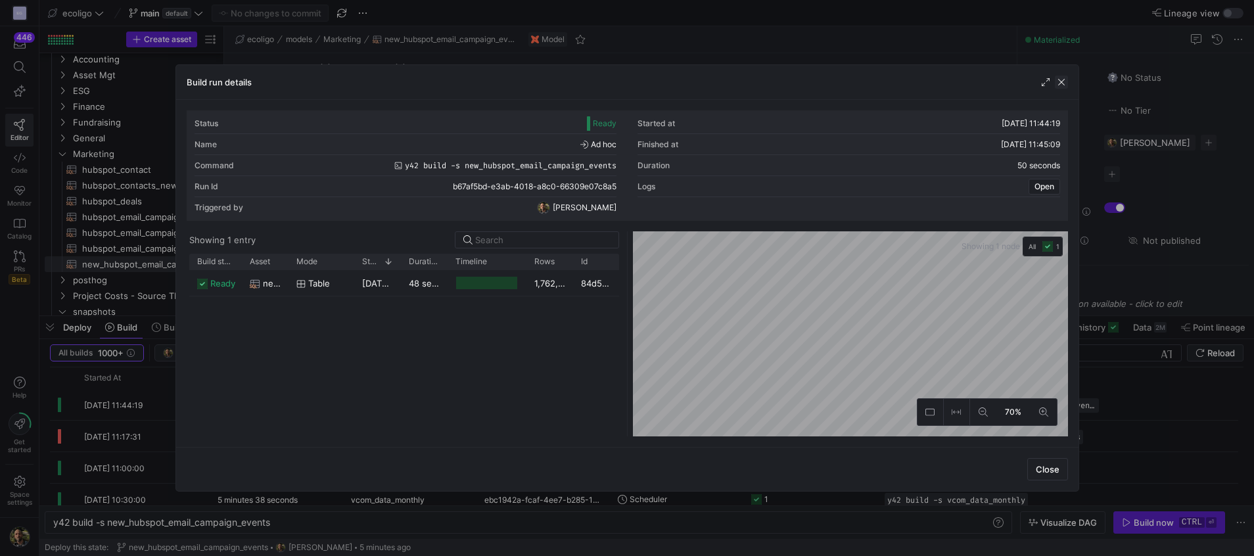
click at [1065, 84] on span "button" at bounding box center [1061, 82] width 13 height 13
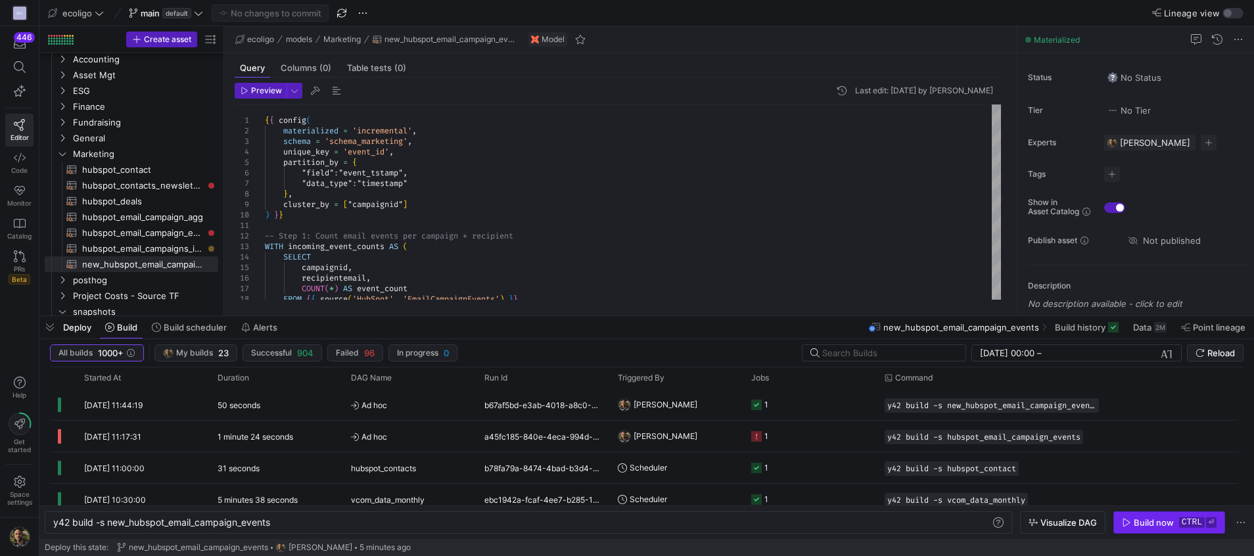
click at [1126, 519] on icon "button" at bounding box center [1126, 523] width 7 height 8
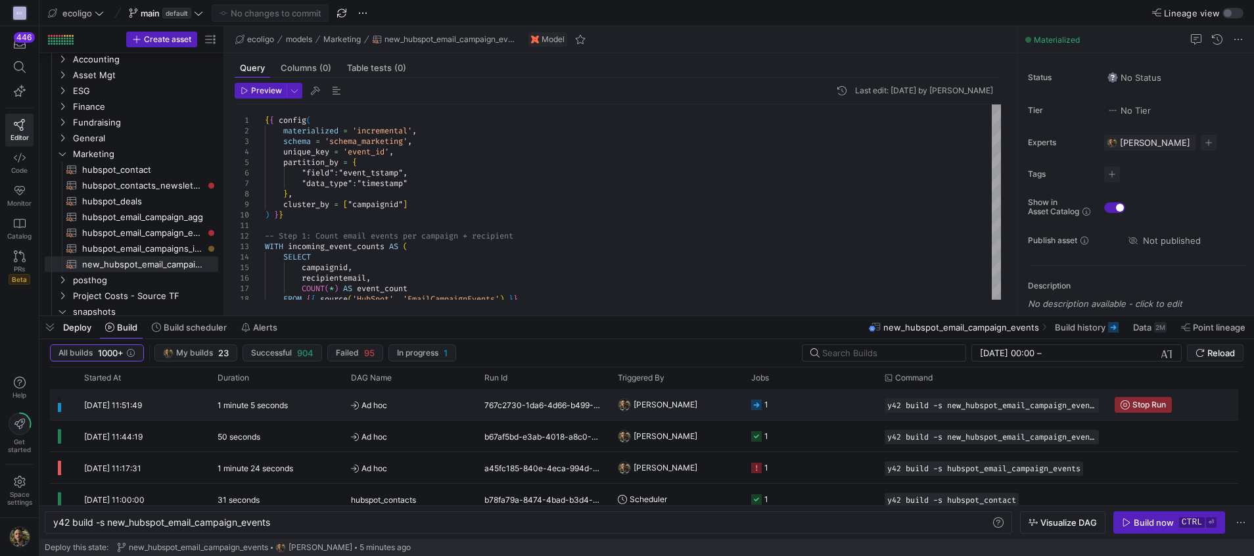
click at [781, 404] on y42-job-status-cell-renderer "1" at bounding box center [810, 405] width 118 height 30
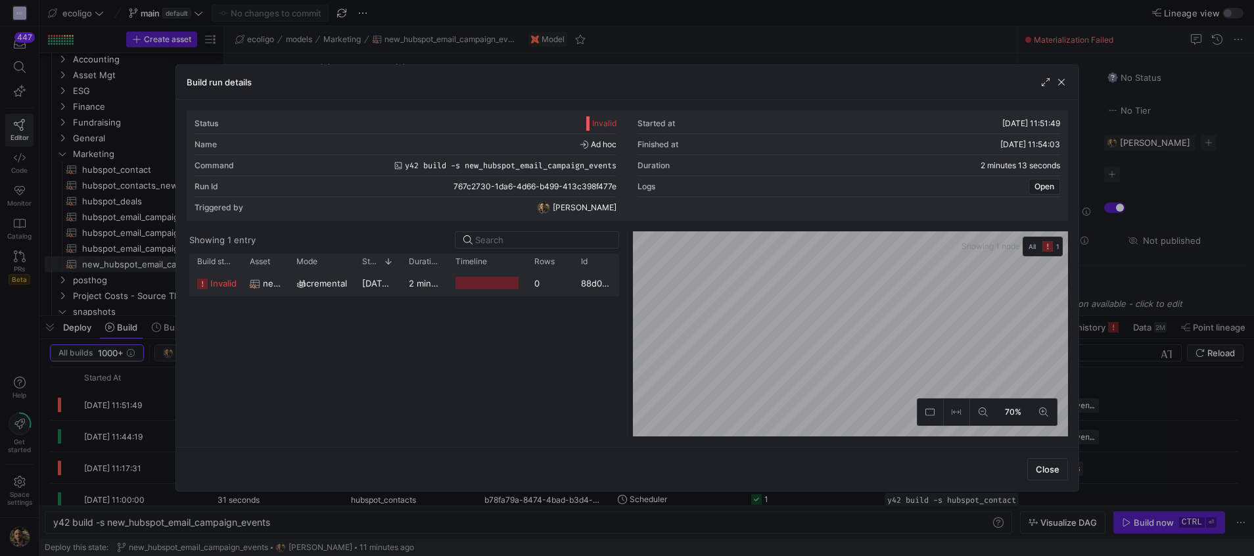
click at [398, 287] on span "[DATE] 11:51:50" at bounding box center [394, 283] width 64 height 11
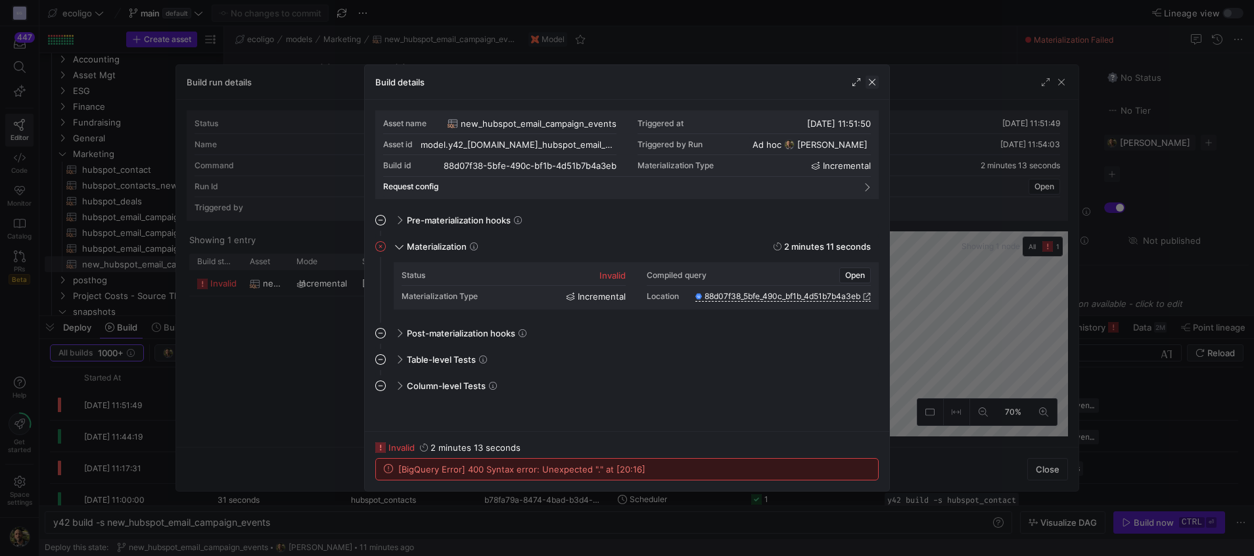
click at [872, 79] on span "button" at bounding box center [872, 82] width 13 height 13
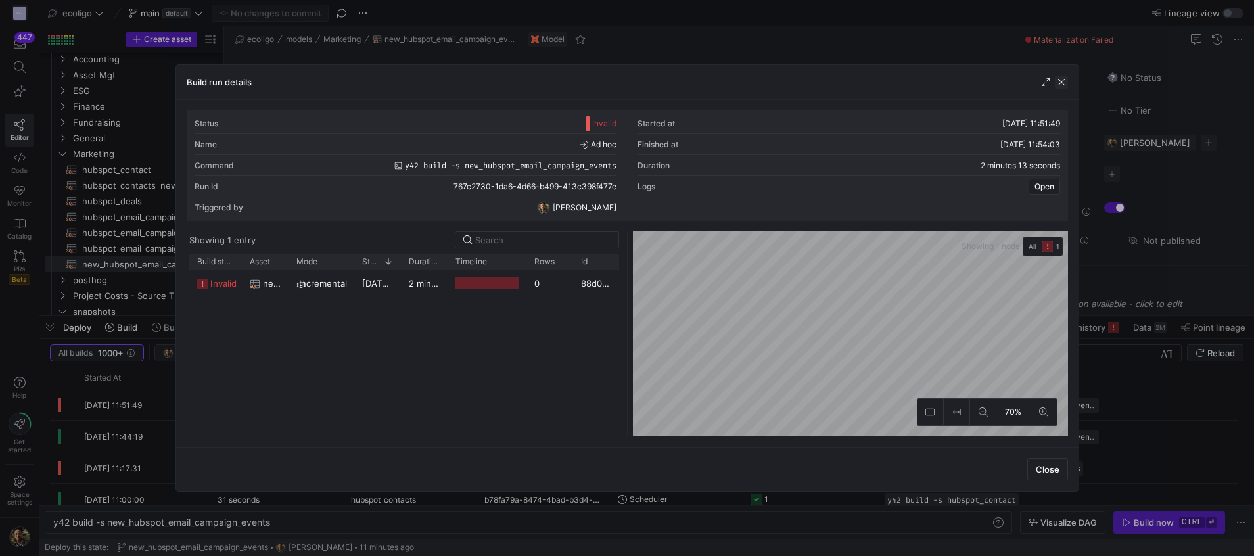
click at [1064, 82] on span "button" at bounding box center [1061, 82] width 13 height 13
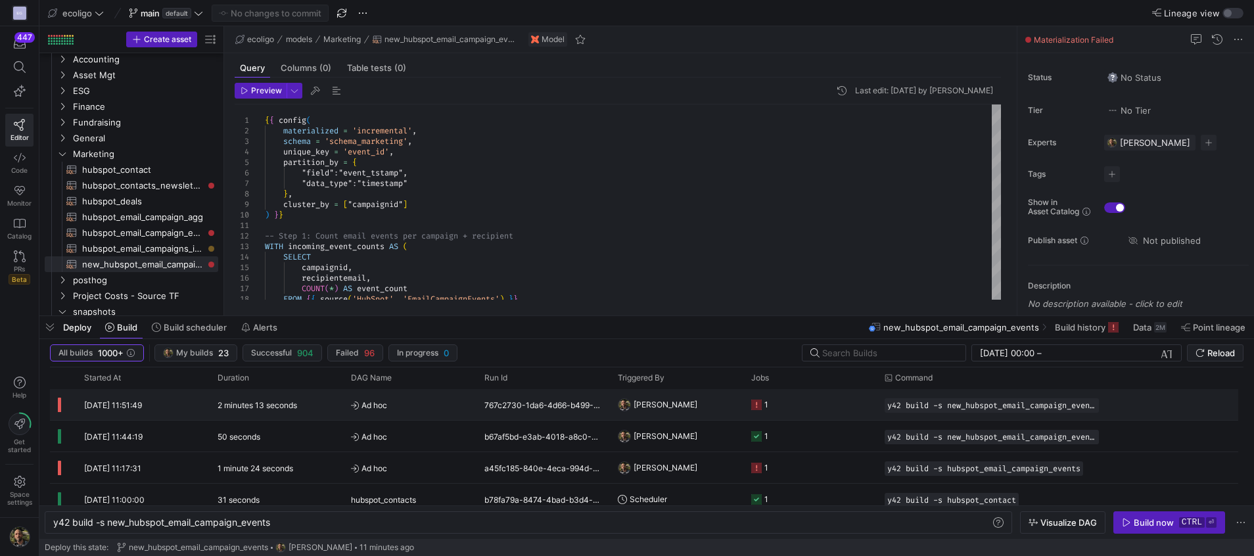
click at [636, 406] on span "[PERSON_NAME]" at bounding box center [666, 404] width 64 height 31
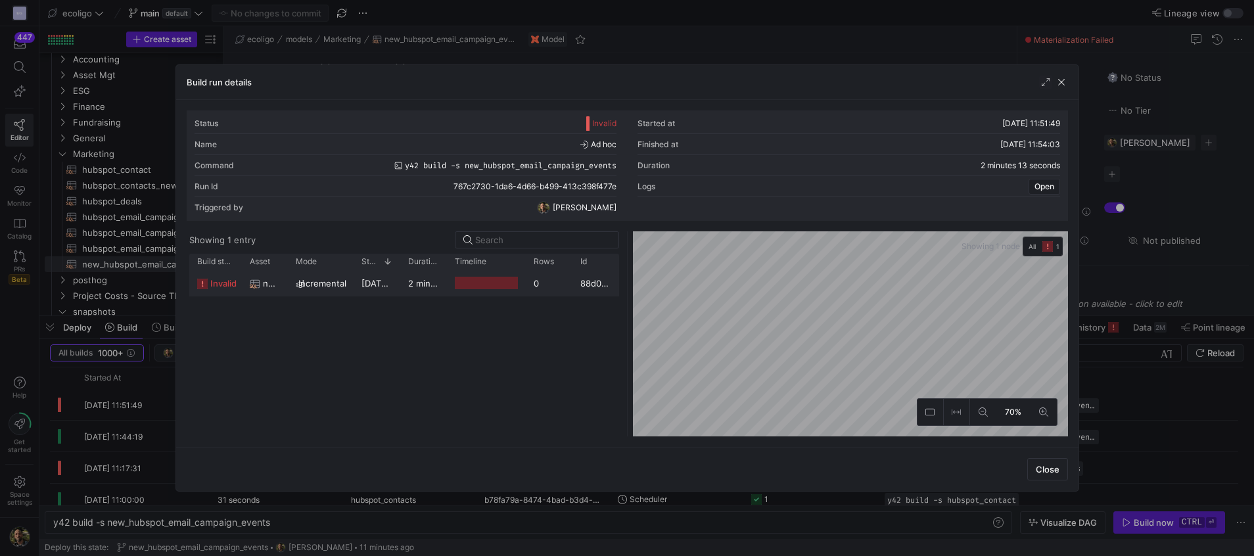
click at [417, 277] on div "2 minutes 13 seconds" at bounding box center [423, 283] width 47 height 26
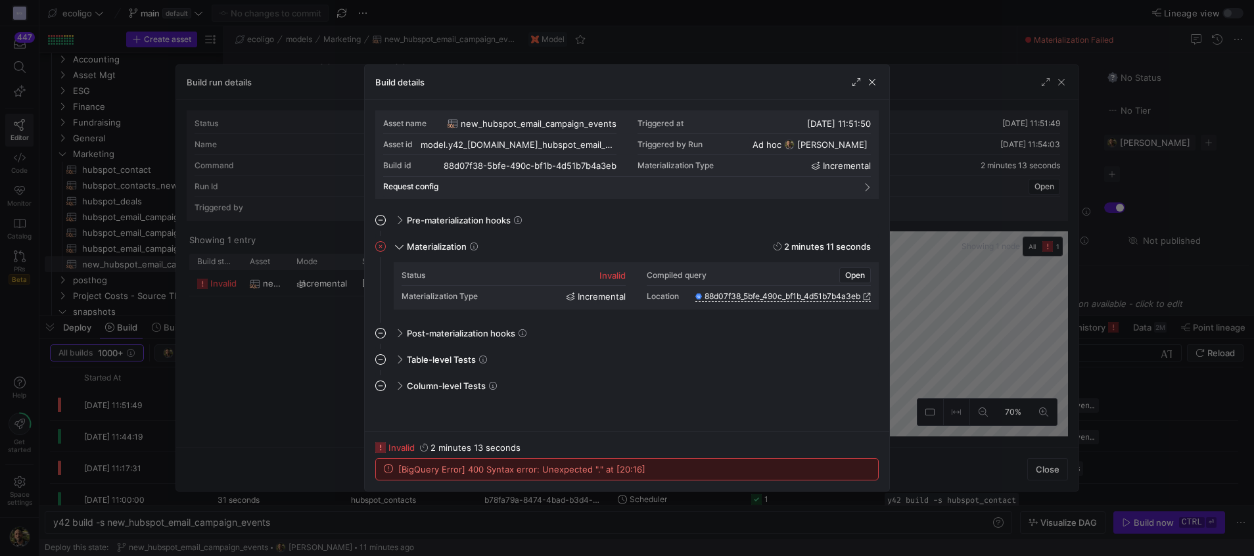
click at [879, 83] on div "Build details" at bounding box center [627, 82] width 525 height 35
click at [876, 83] on span "button" at bounding box center [872, 82] width 13 height 13
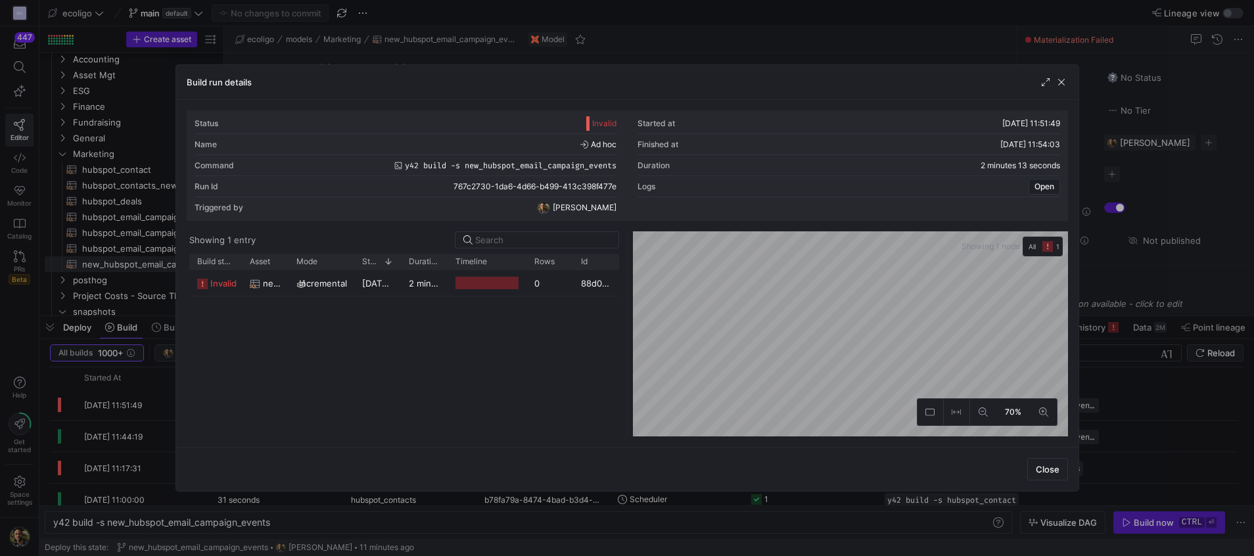
click at [1068, 87] on div "Build run details" at bounding box center [627, 82] width 902 height 35
drag, startPoint x: 1068, startPoint y: 87, endPoint x: 1060, endPoint y: 78, distance: 12.6
click at [1060, 78] on span "button" at bounding box center [1061, 82] width 13 height 13
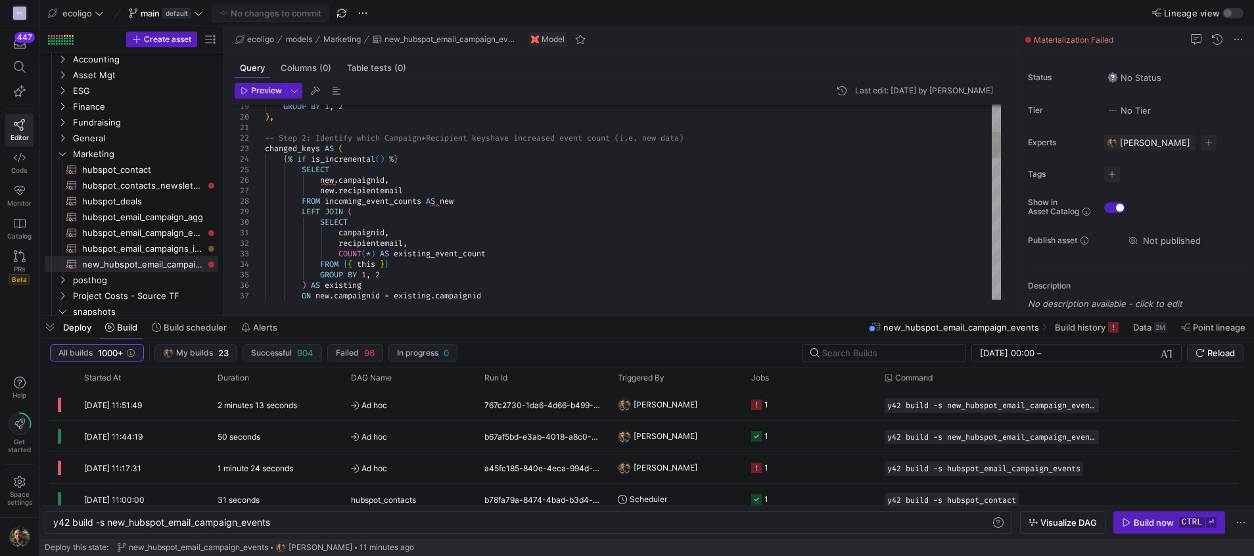
type textarea "-- Step 2: Identify which Campaign+Recipient keys have increased event count (i…"
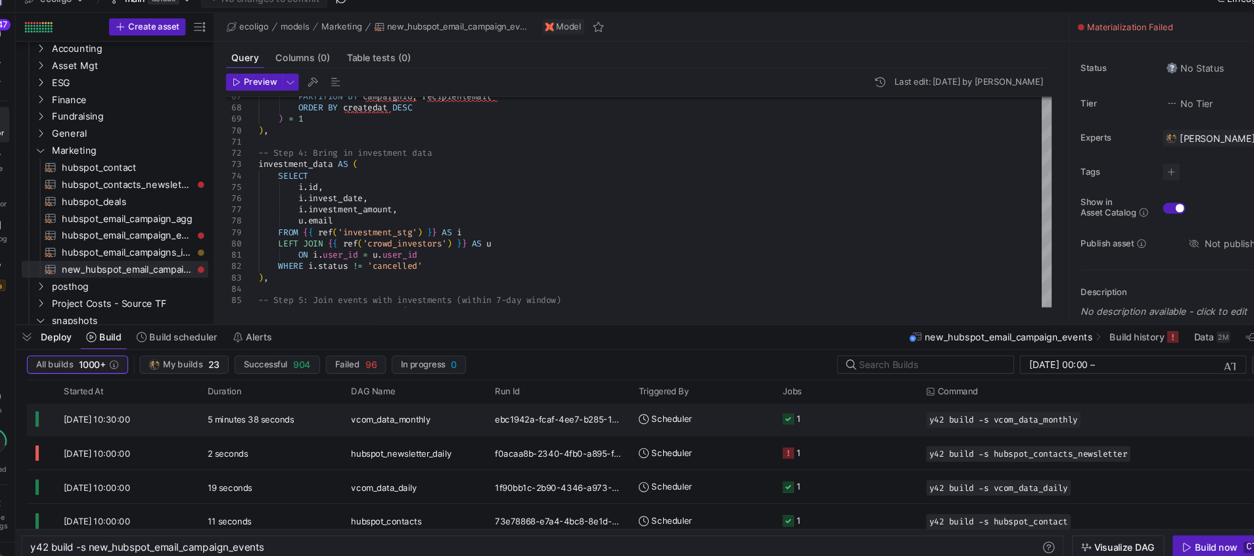
scroll to position [128, 0]
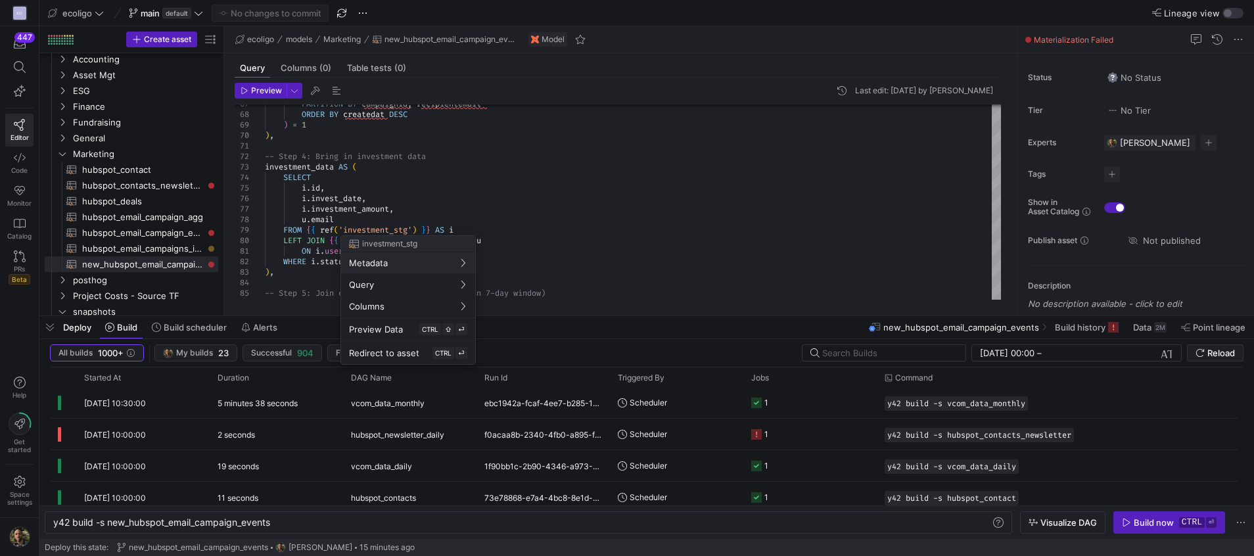
click at [308, 214] on div at bounding box center [627, 278] width 1254 height 556
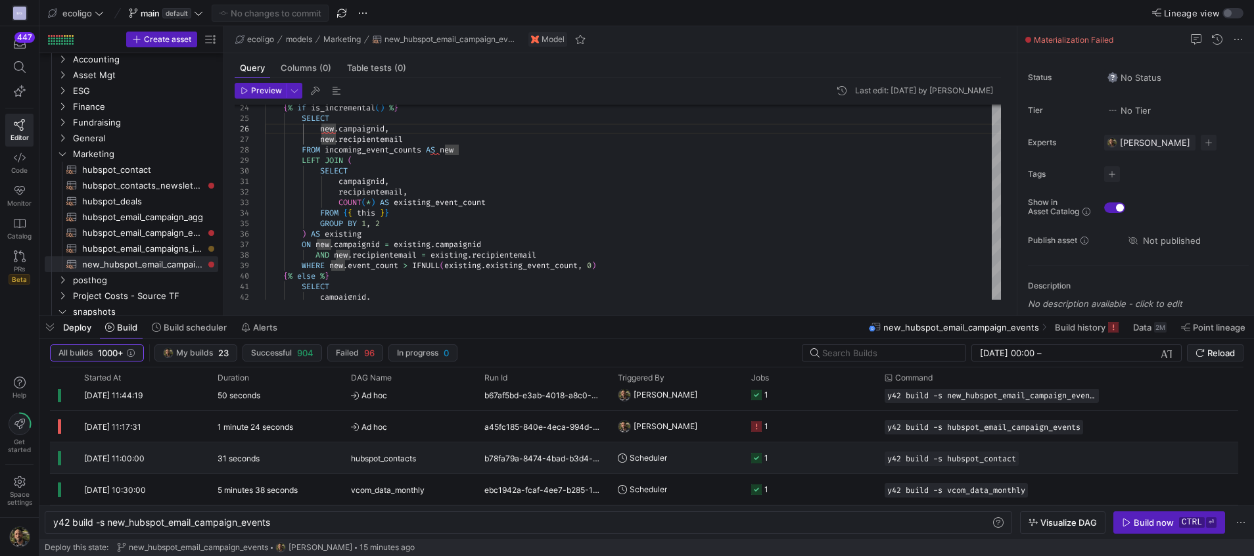
scroll to position [0, 0]
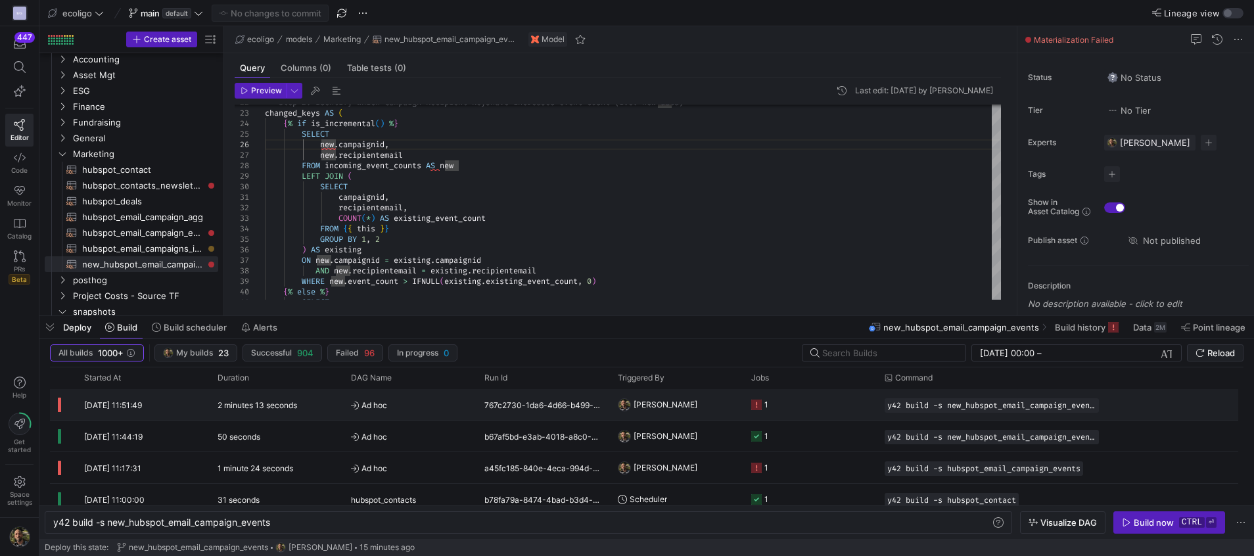
click at [710, 397] on y42-orchestration-triggered-by "[PERSON_NAME]" at bounding box center [677, 405] width 118 height 30
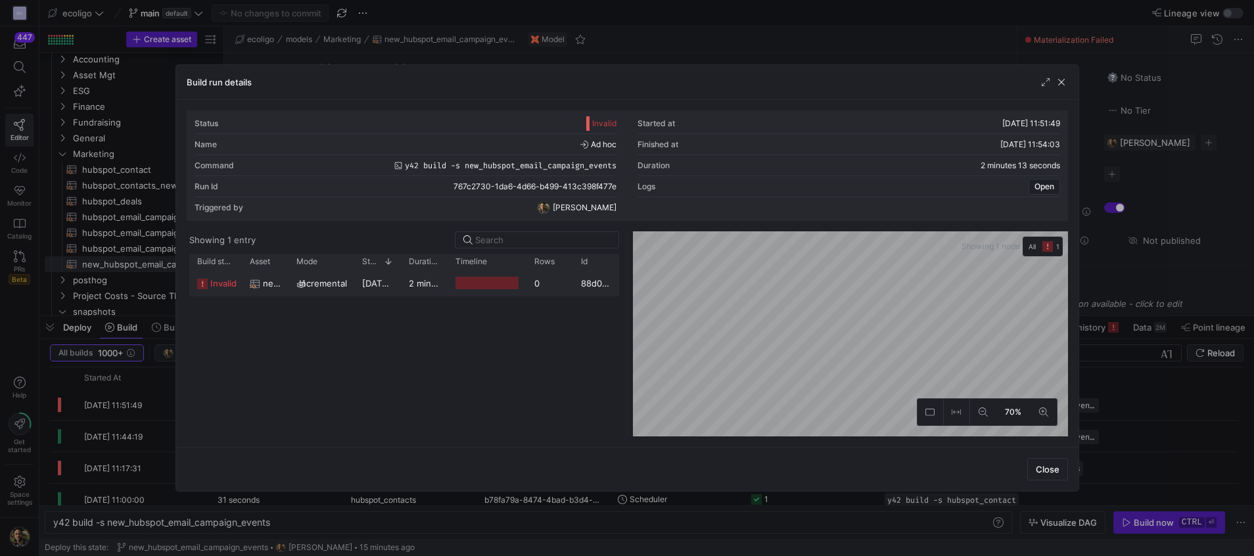
click at [440, 273] on div "2 minutes 13 seconds" at bounding box center [424, 283] width 47 height 26
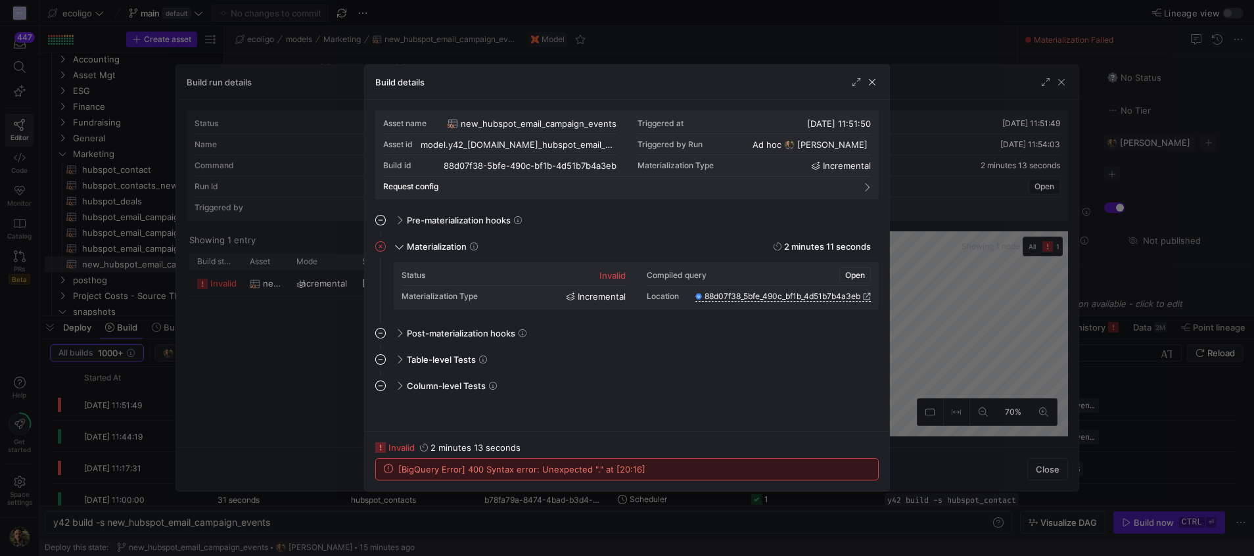
click at [848, 279] on span "Open" at bounding box center [855, 275] width 20 height 9
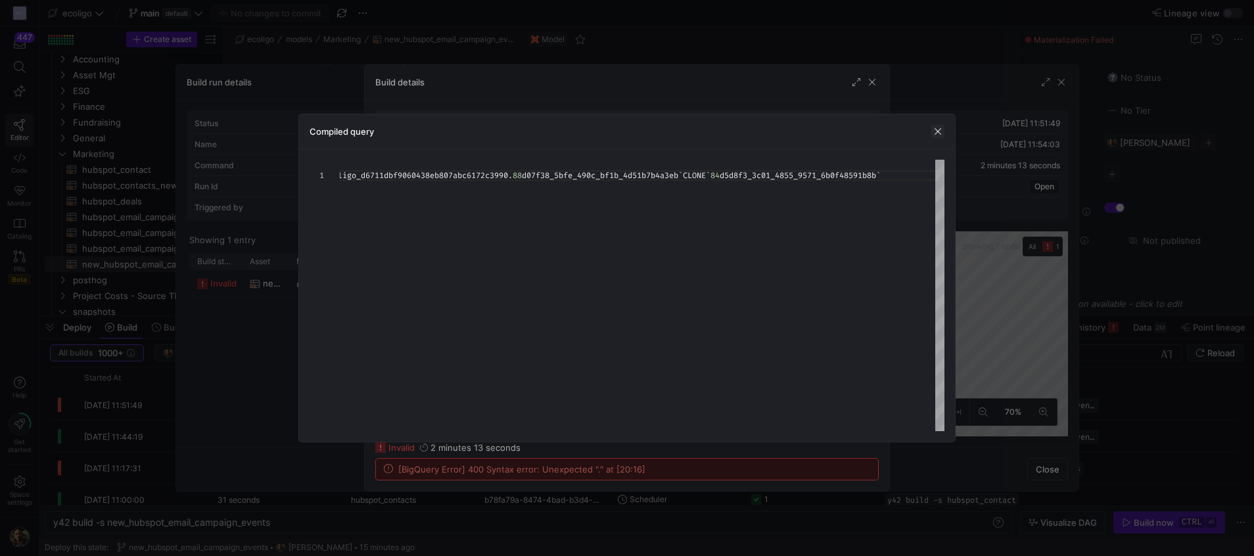
click at [935, 134] on span "button" at bounding box center [937, 131] width 13 height 13
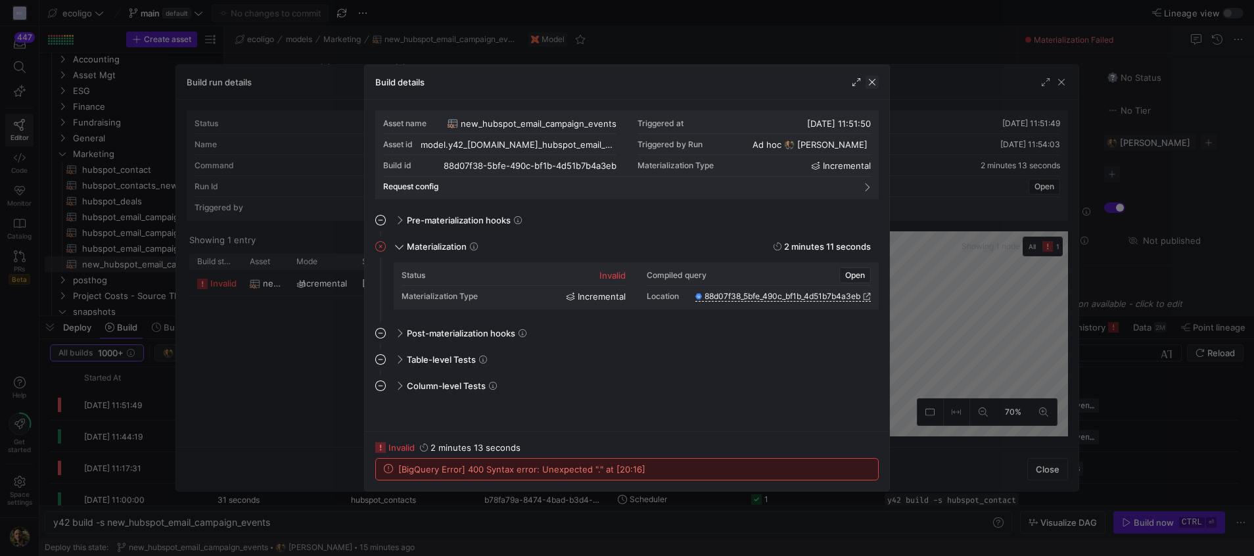
click at [873, 76] on span "button" at bounding box center [872, 82] width 13 height 13
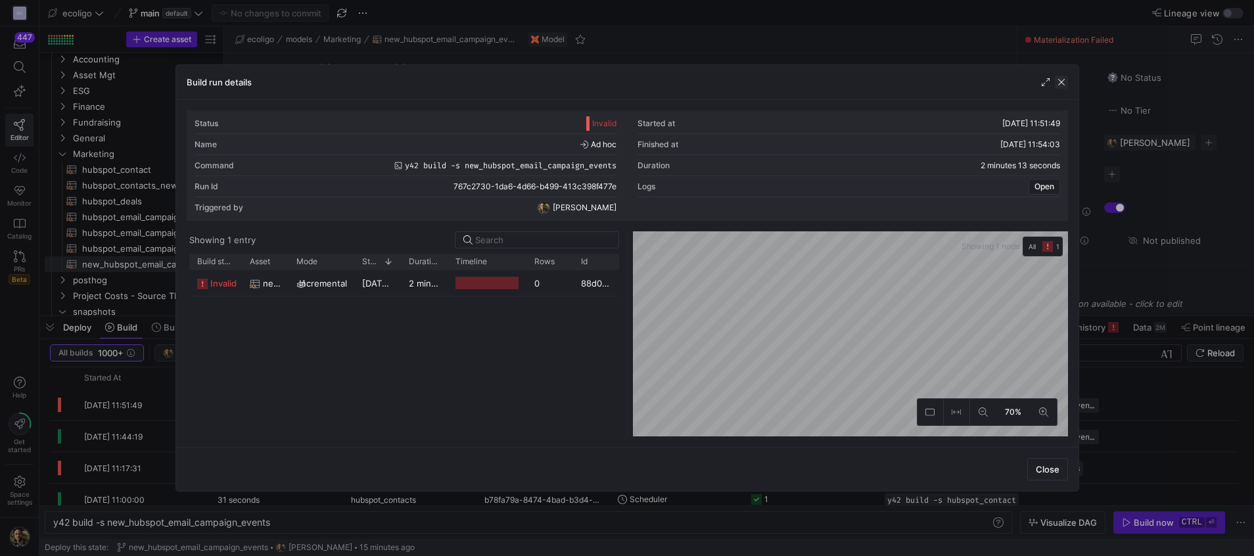
click at [1062, 82] on span "button" at bounding box center [1061, 82] width 13 height 13
